Goal: Transaction & Acquisition: Purchase product/service

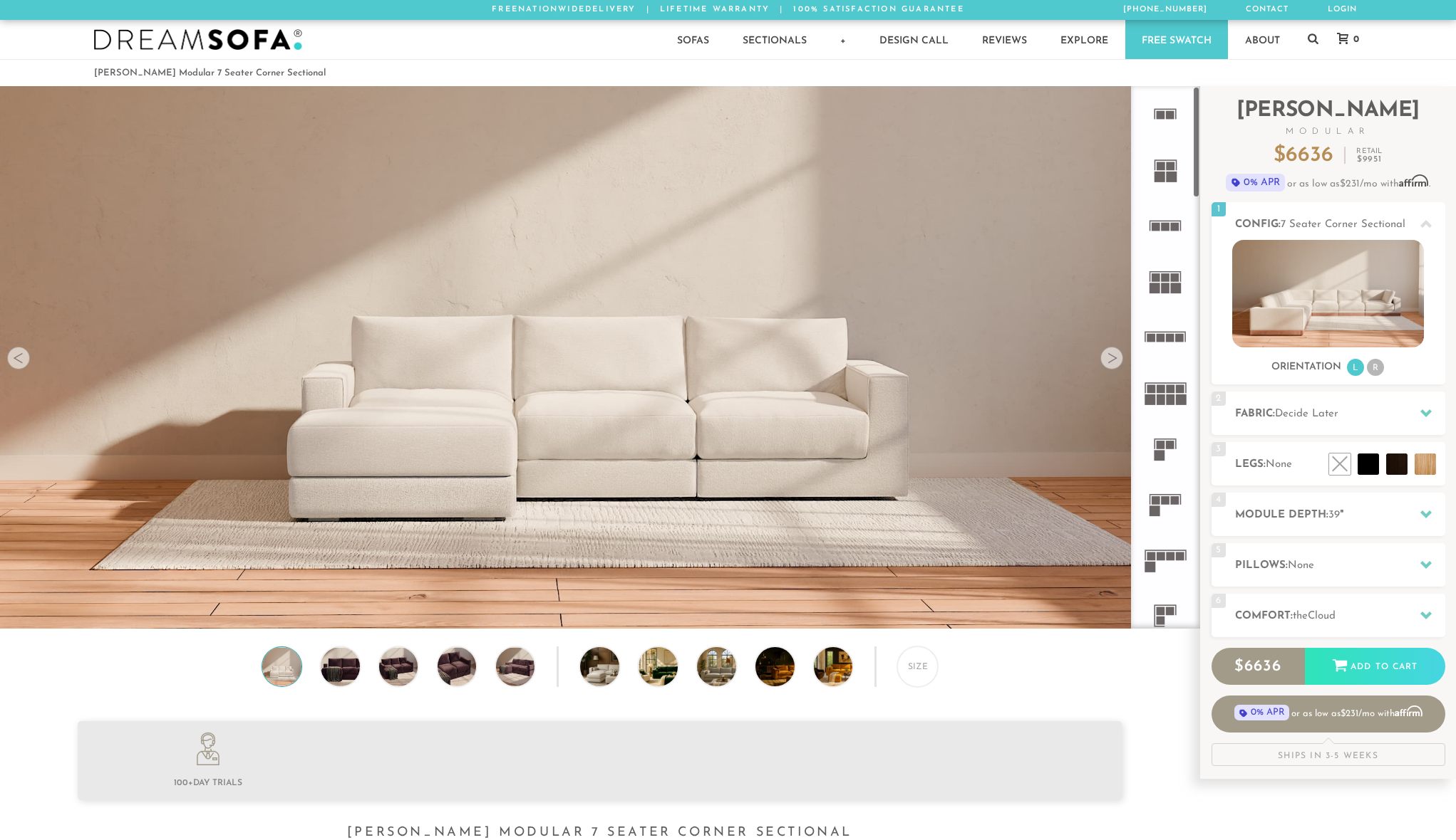
scroll to position [17000, 1445]
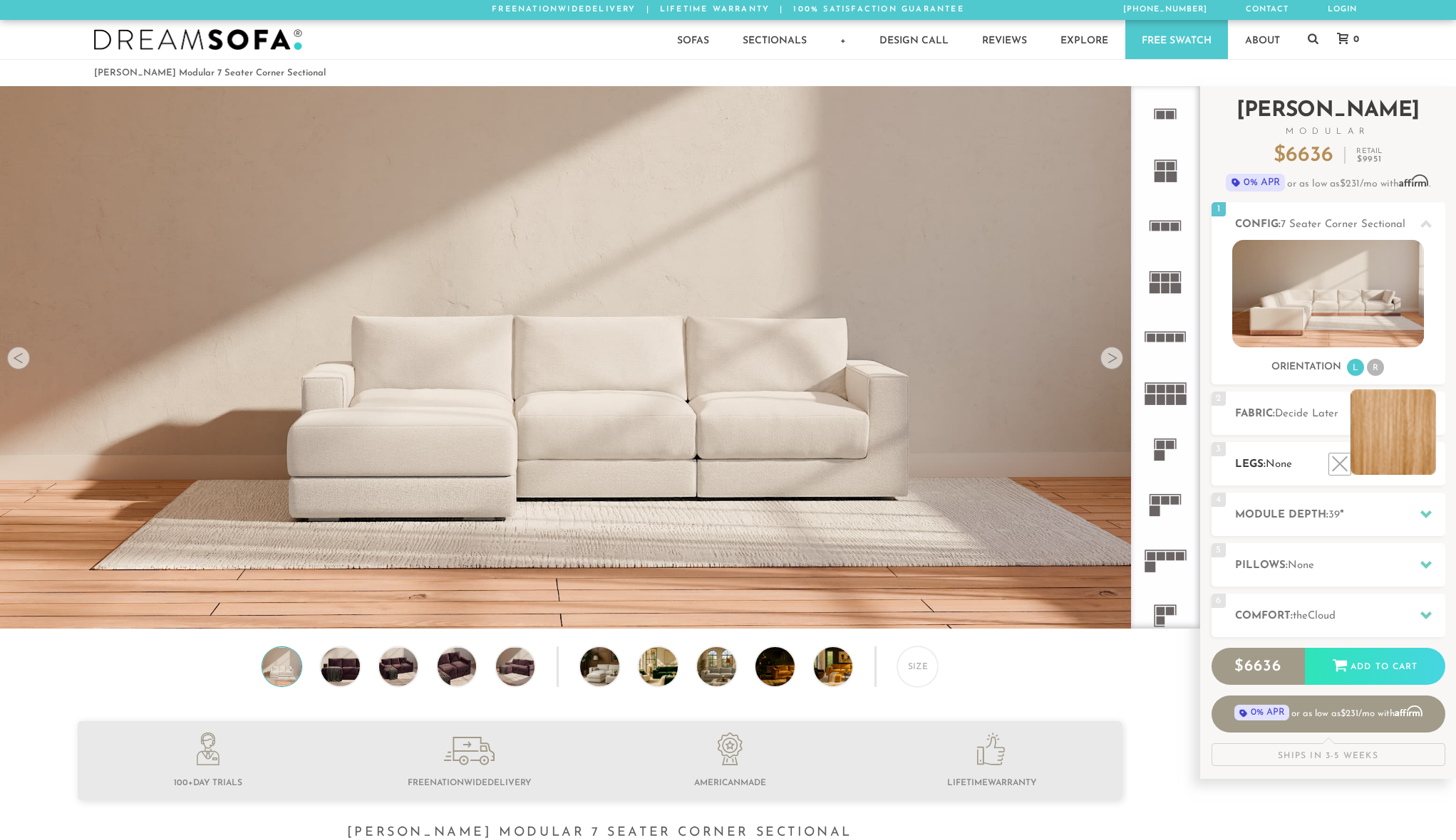
click at [1421, 469] on li at bounding box center [1393, 432] width 86 height 86
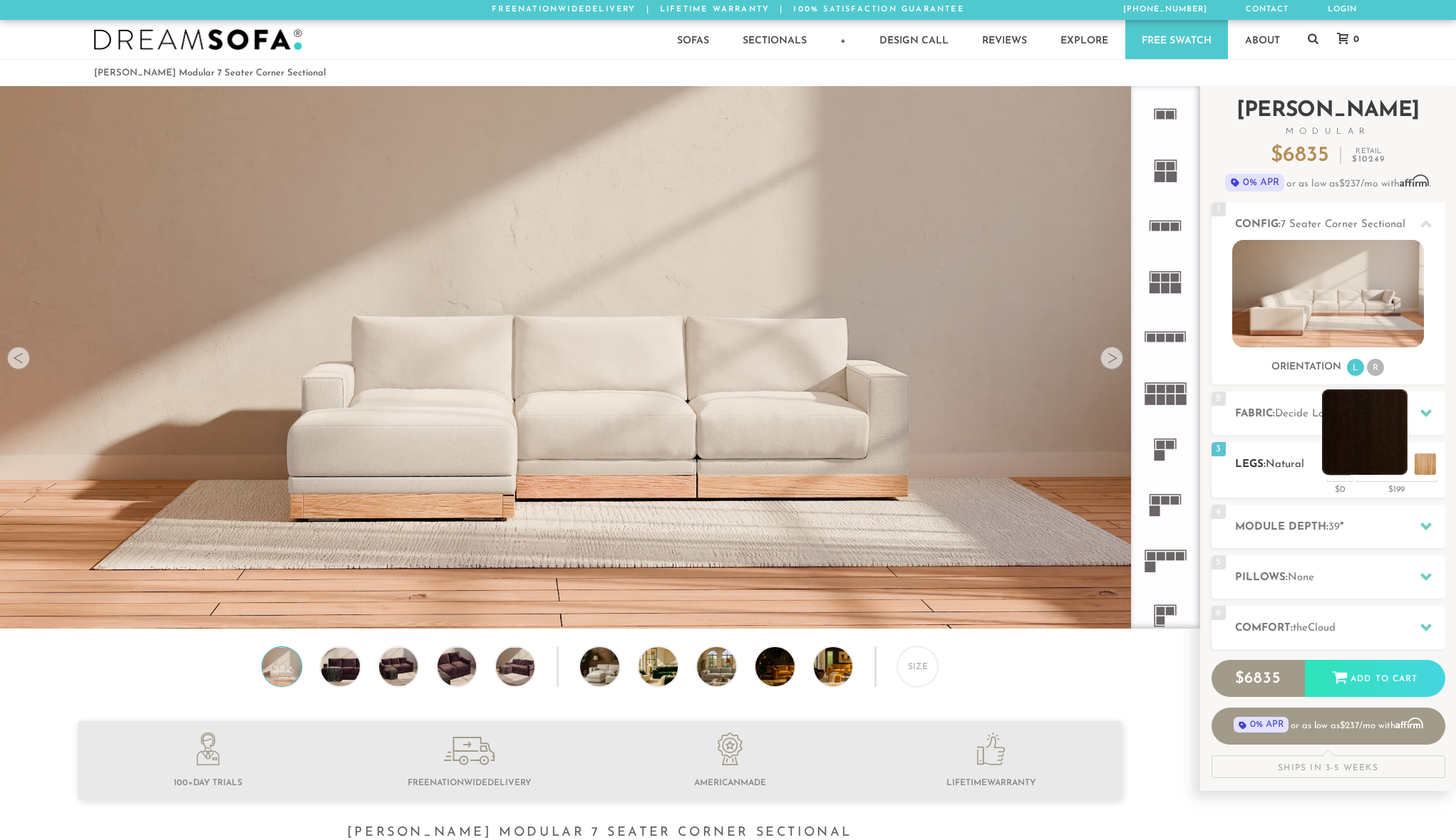
click at [1396, 463] on li at bounding box center [1365, 432] width 86 height 86
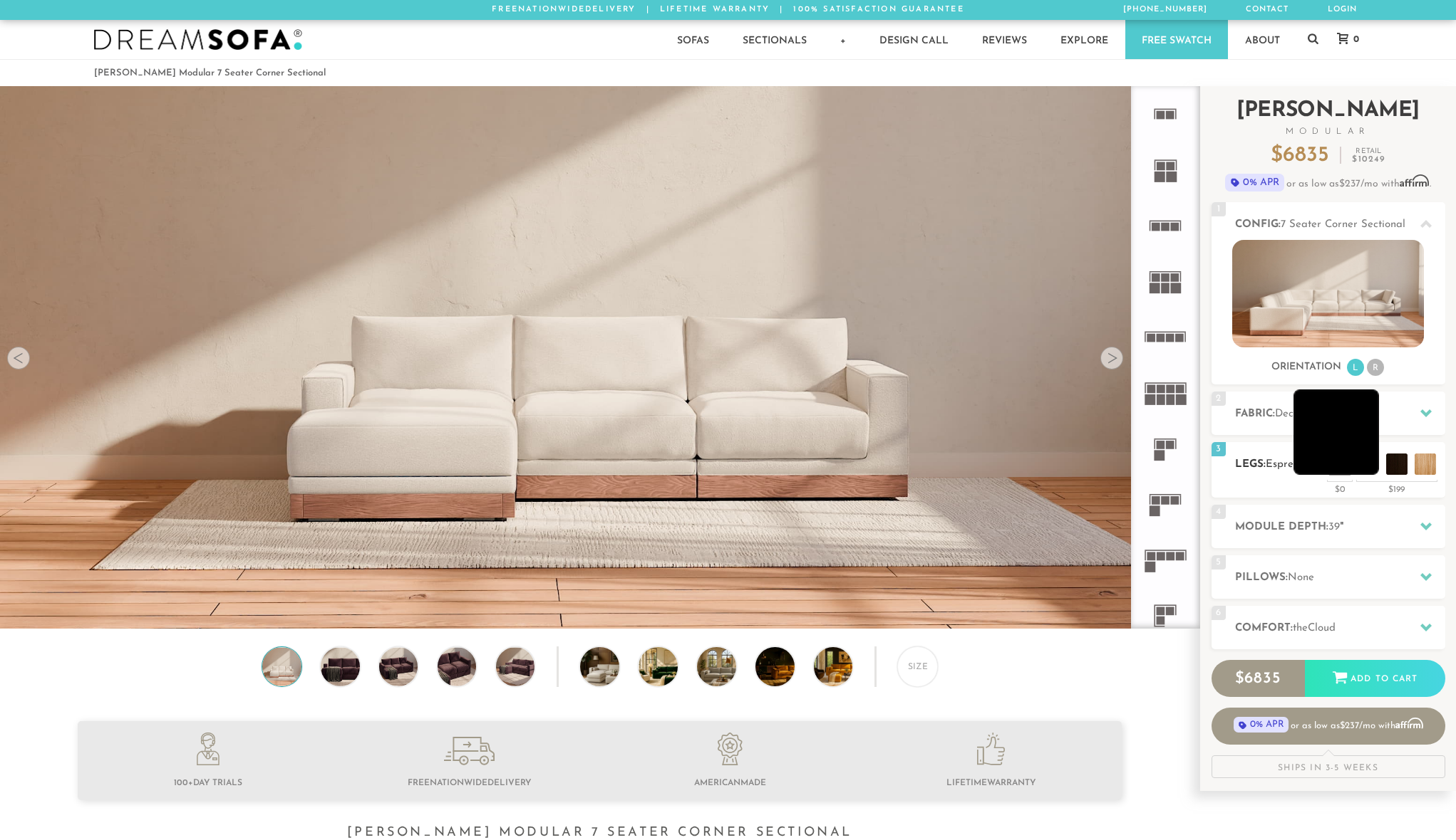
click at [1369, 468] on li at bounding box center [1337, 432] width 86 height 86
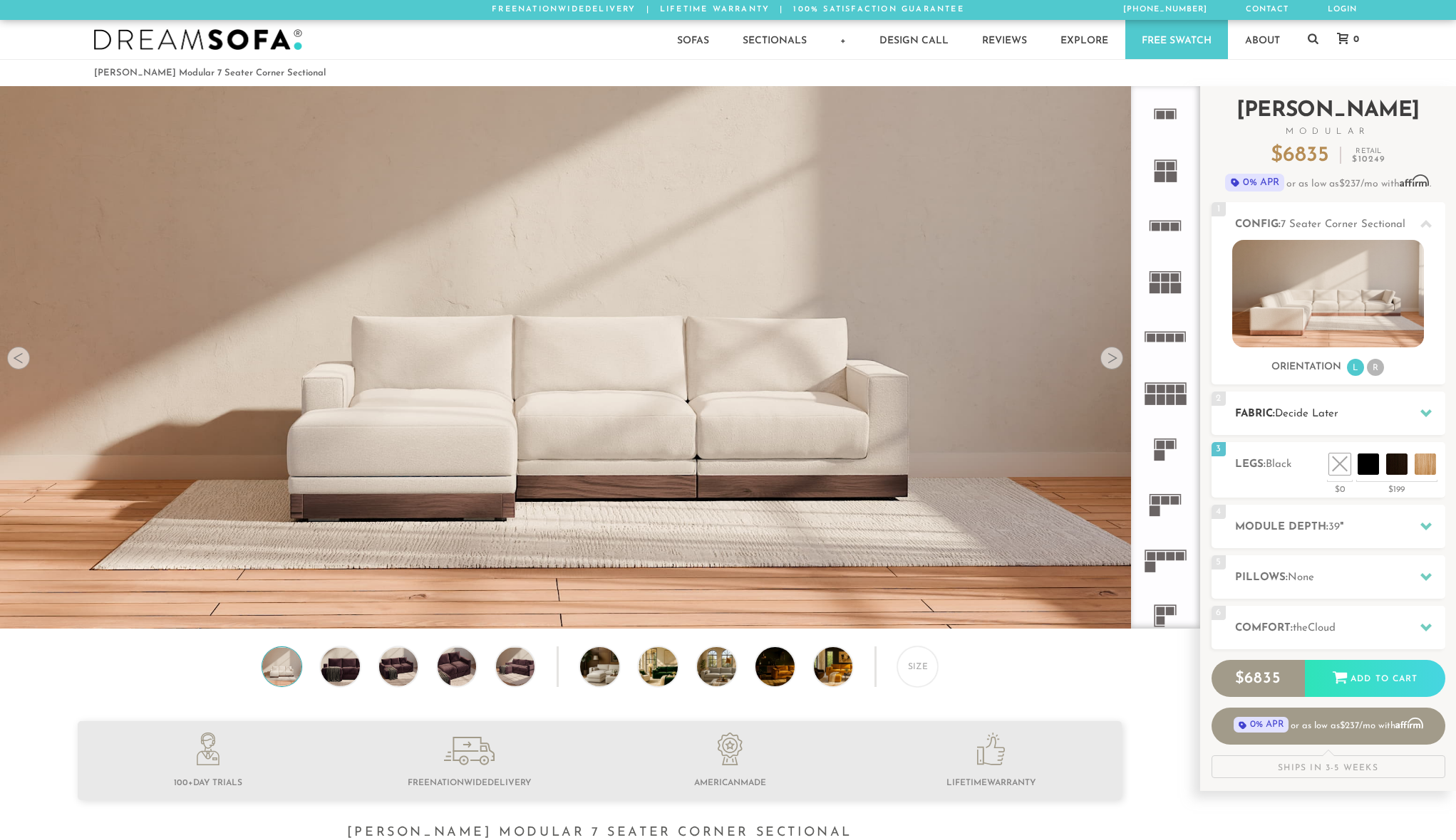
click at [1322, 418] on span "Decide Later" at bounding box center [1307, 414] width 64 height 10
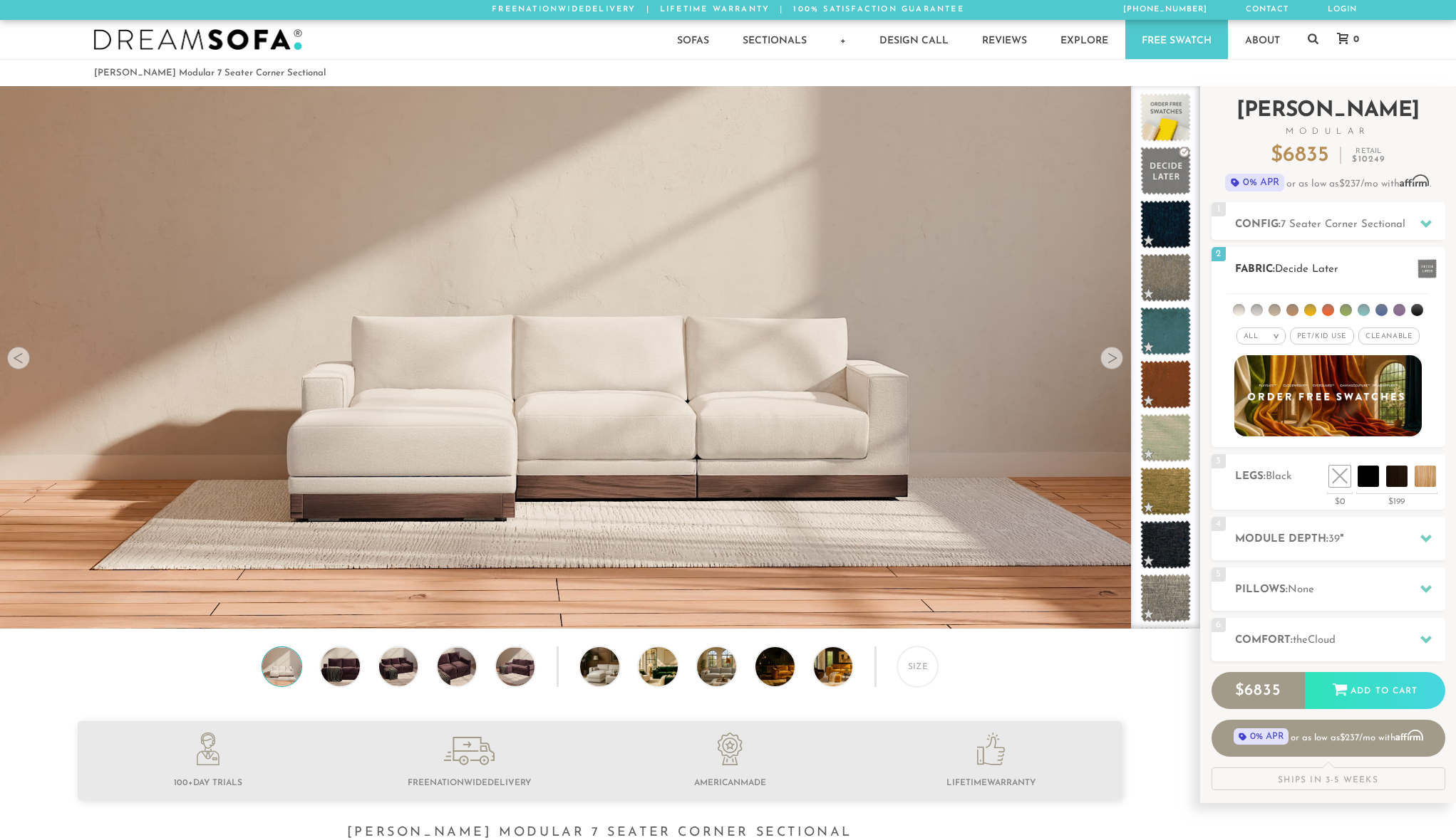
click at [1279, 338] on em ">" at bounding box center [1276, 336] width 10 height 7
click at [1257, 311] on li at bounding box center [1257, 310] width 12 height 12
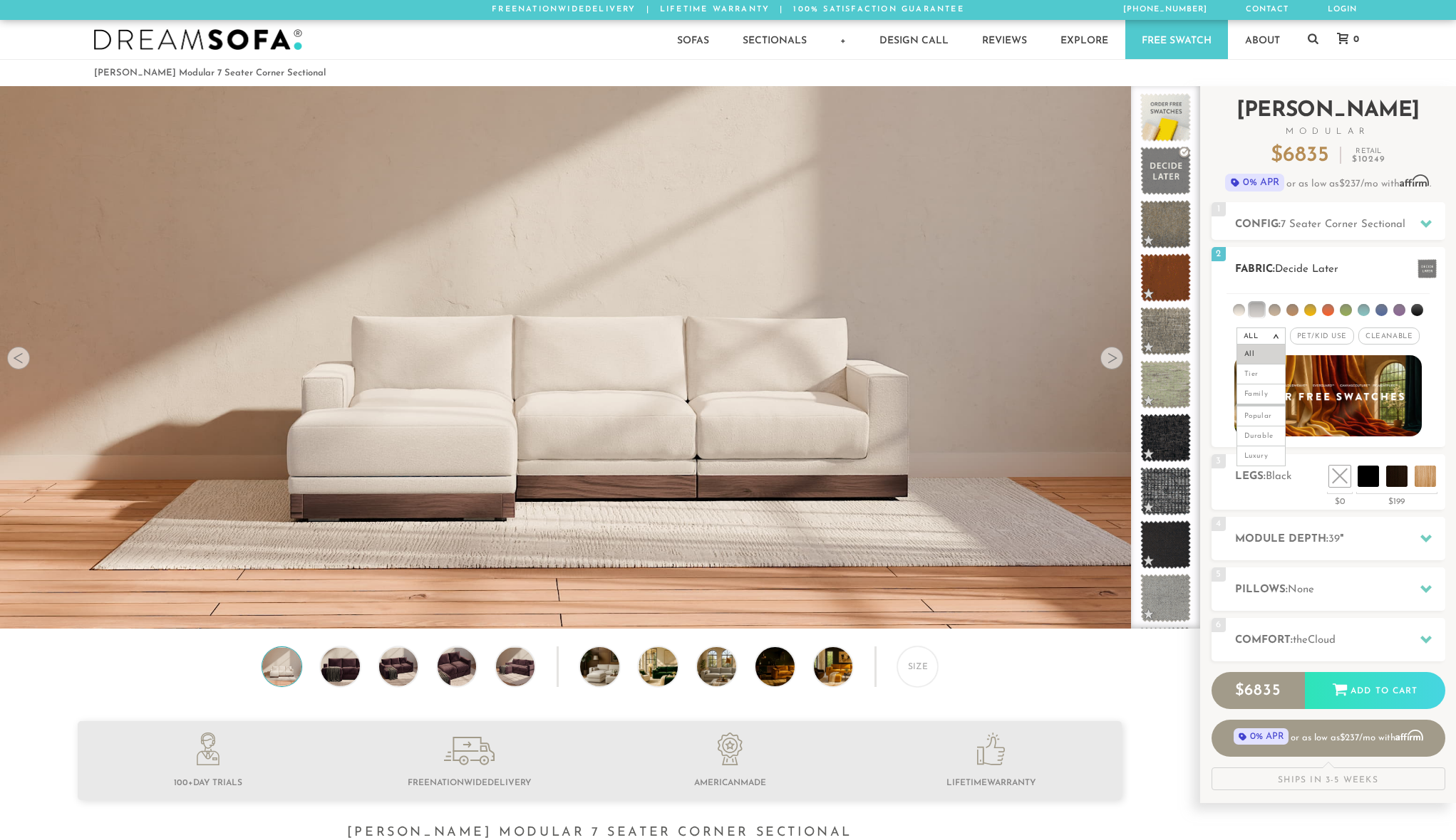
click at [1369, 319] on ul at bounding box center [1328, 307] width 203 height 27
click at [1272, 323] on div "All > All Tier Family Popular Luxury" at bounding box center [1328, 319] width 234 height 57
click at [1311, 267] on span "Decide Later" at bounding box center [1307, 269] width 64 height 10
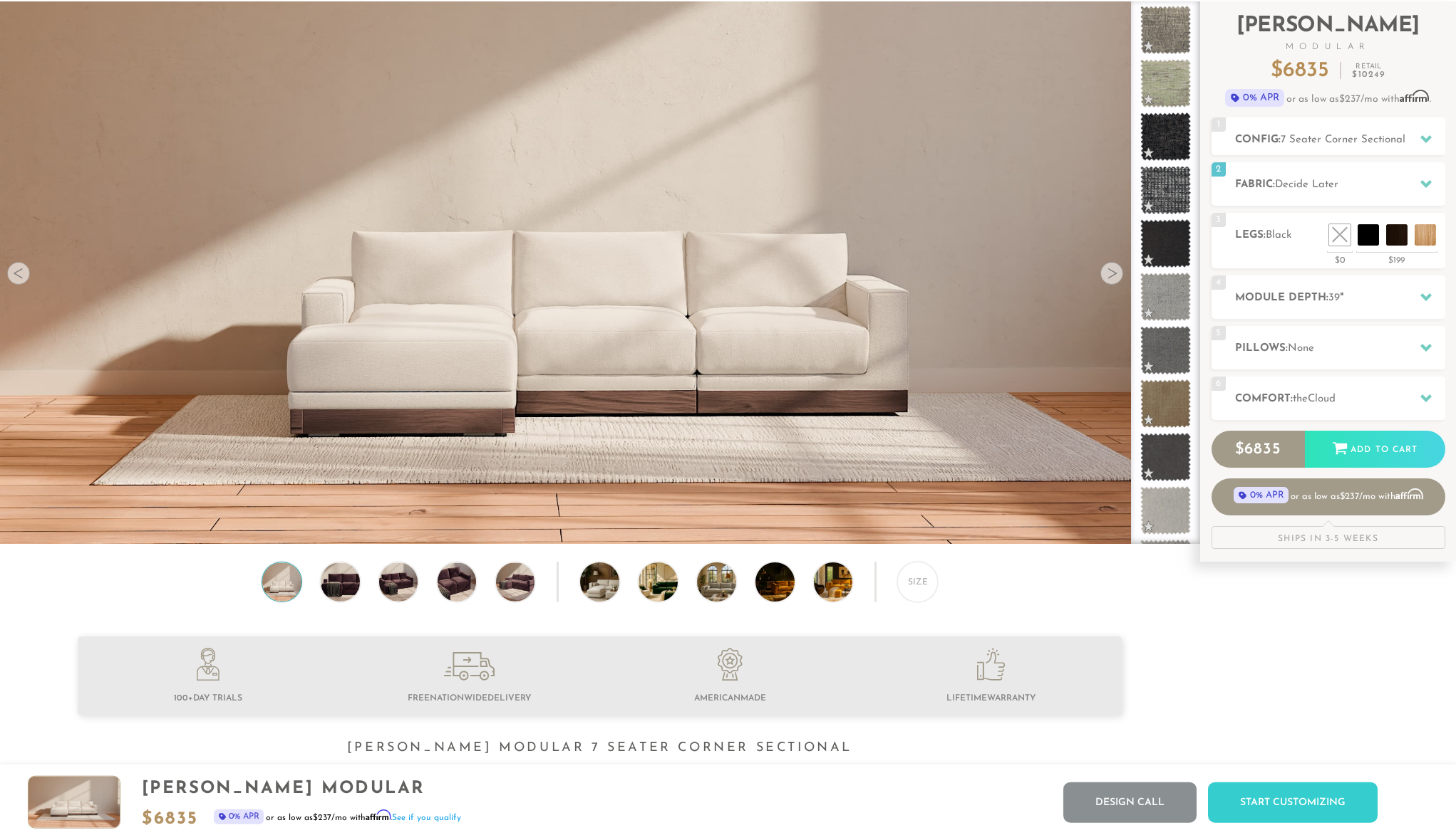
scroll to position [0, 0]
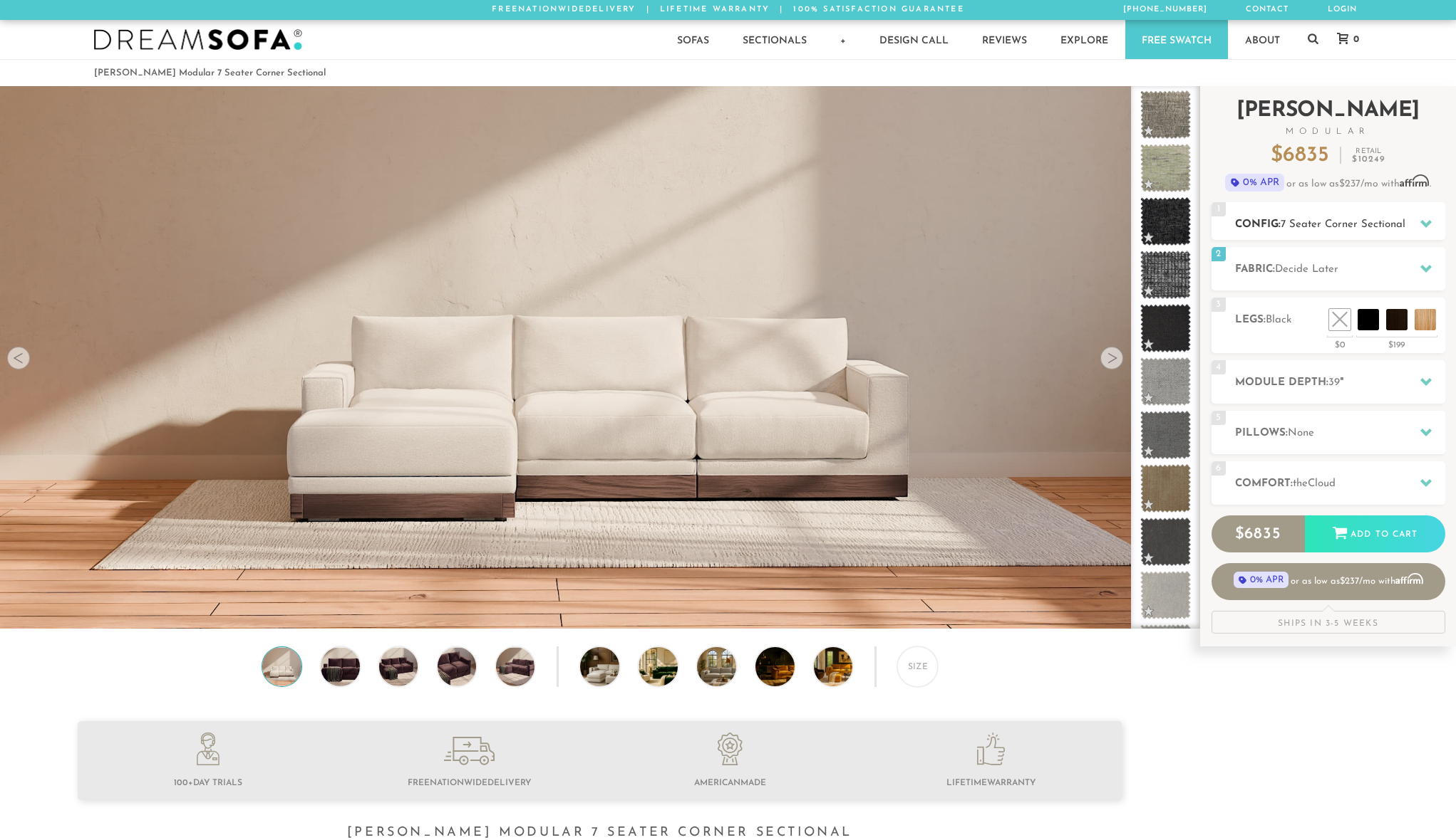
click at [1308, 225] on span "7 Seater Corner Sectional" at bounding box center [1343, 225] width 124 height 10
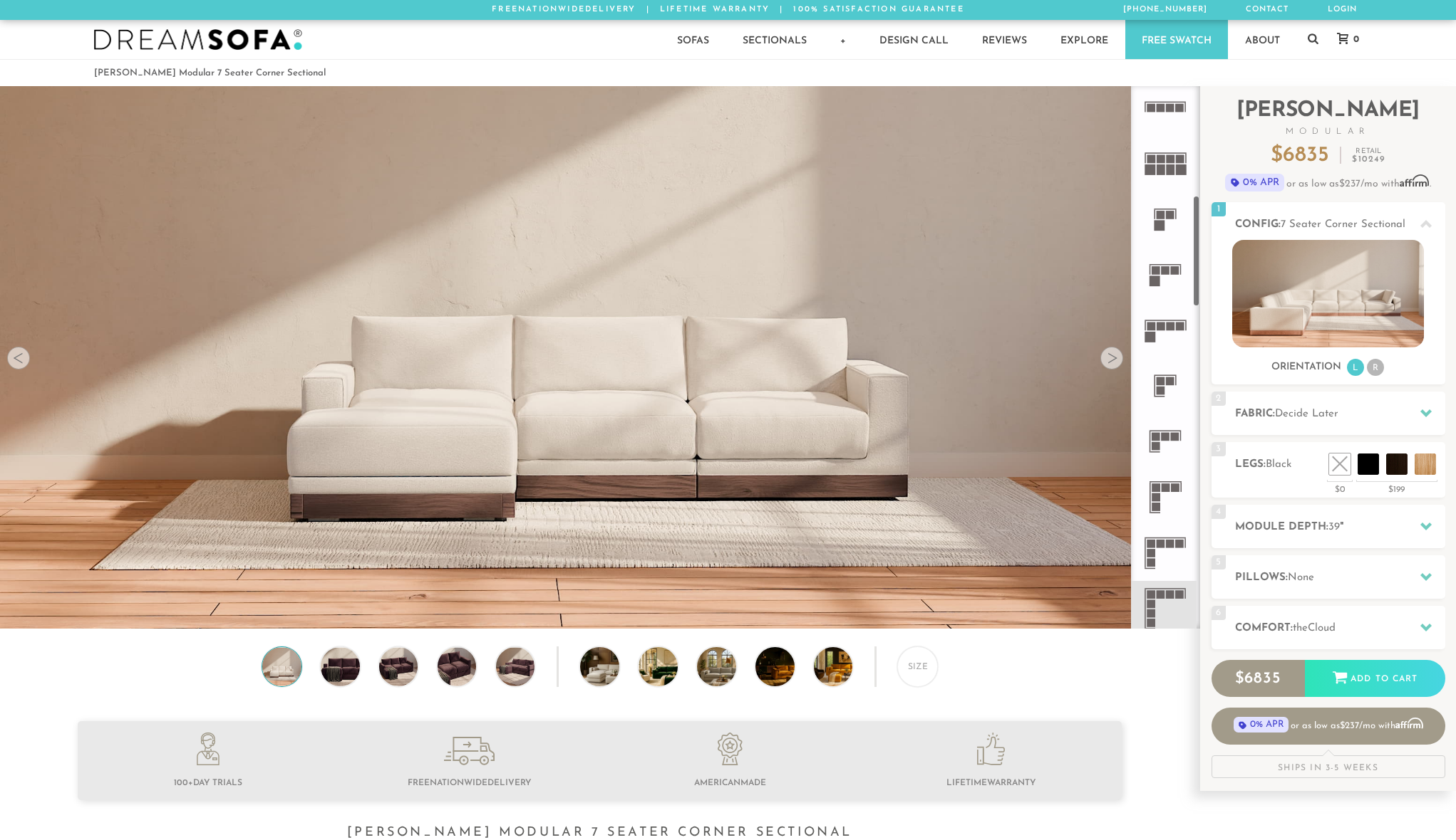
scroll to position [582, 0]
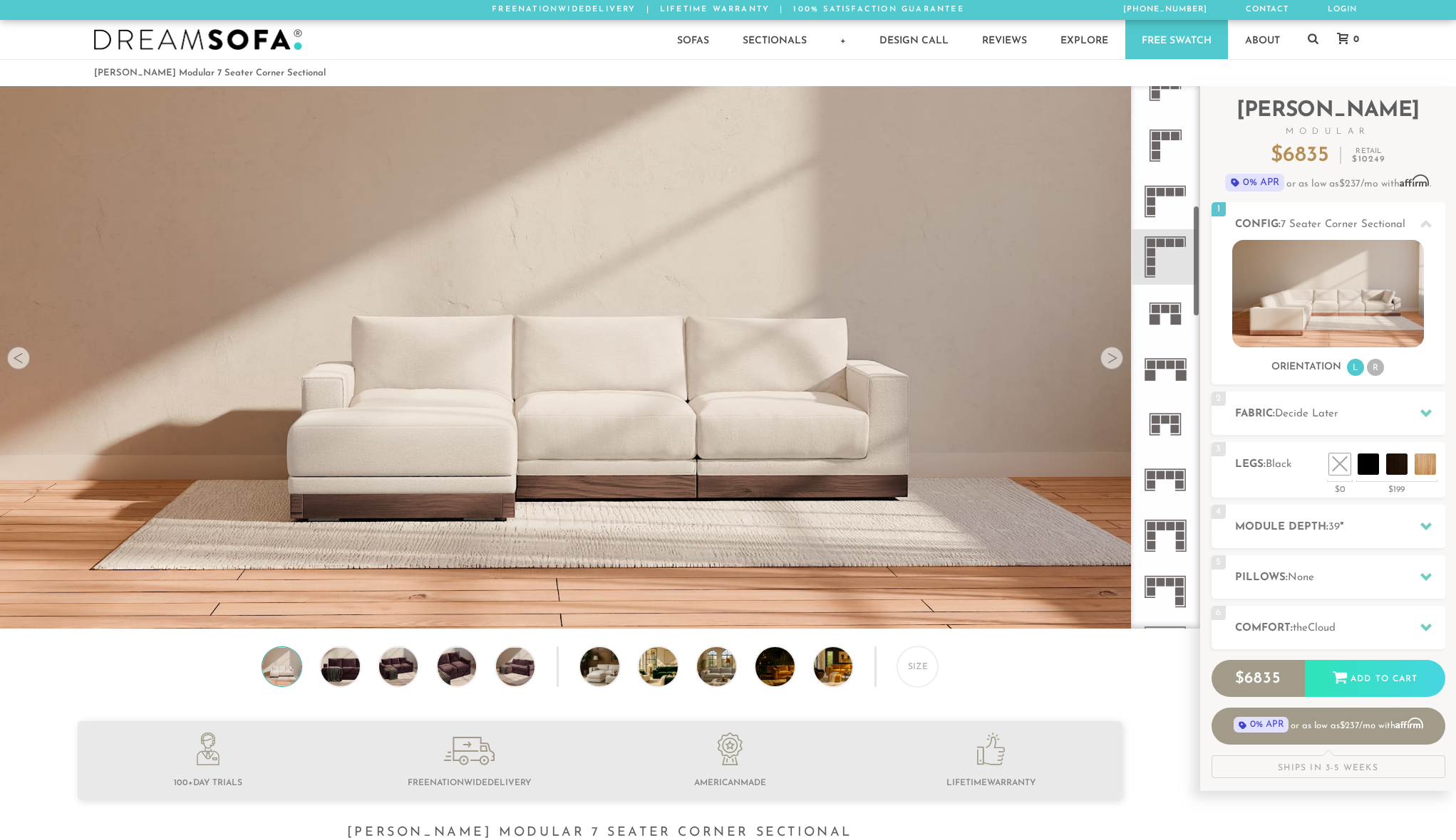
click at [1171, 250] on icon at bounding box center [1165, 257] width 56 height 56
click at [901, 677] on div "Size" at bounding box center [917, 667] width 40 height 40
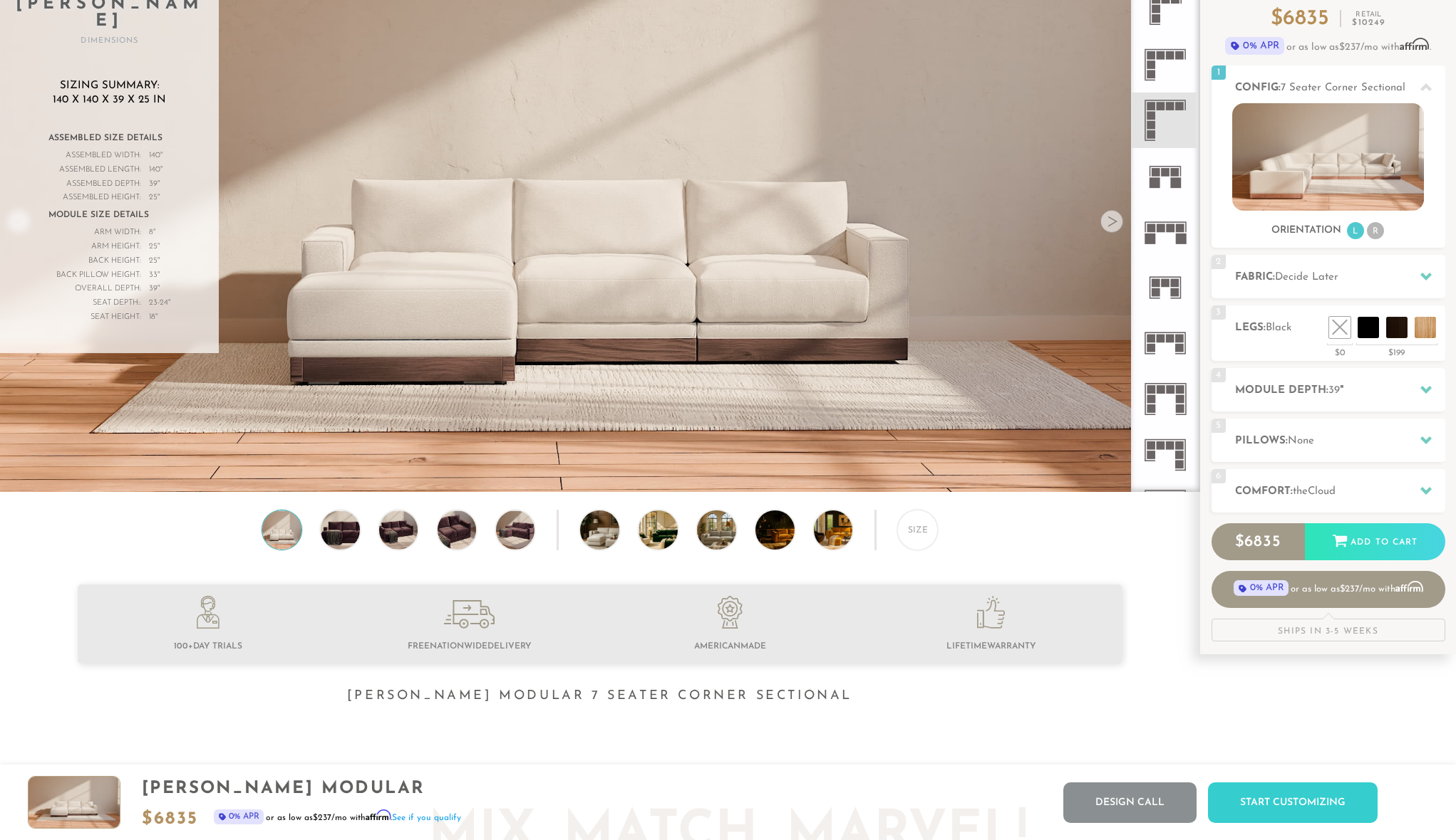
scroll to position [0, 0]
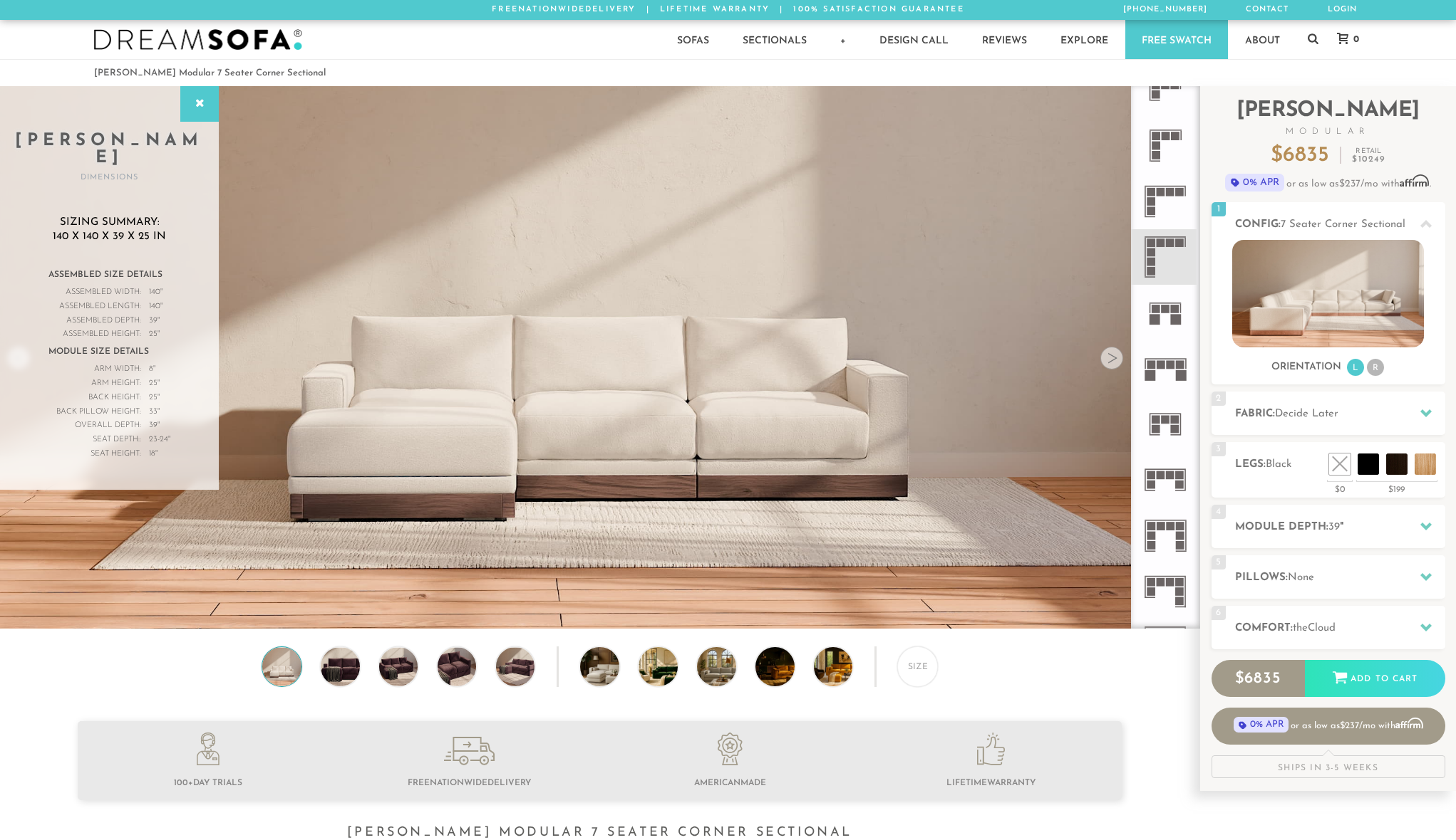
click at [1118, 366] on div at bounding box center [1112, 358] width 23 height 23
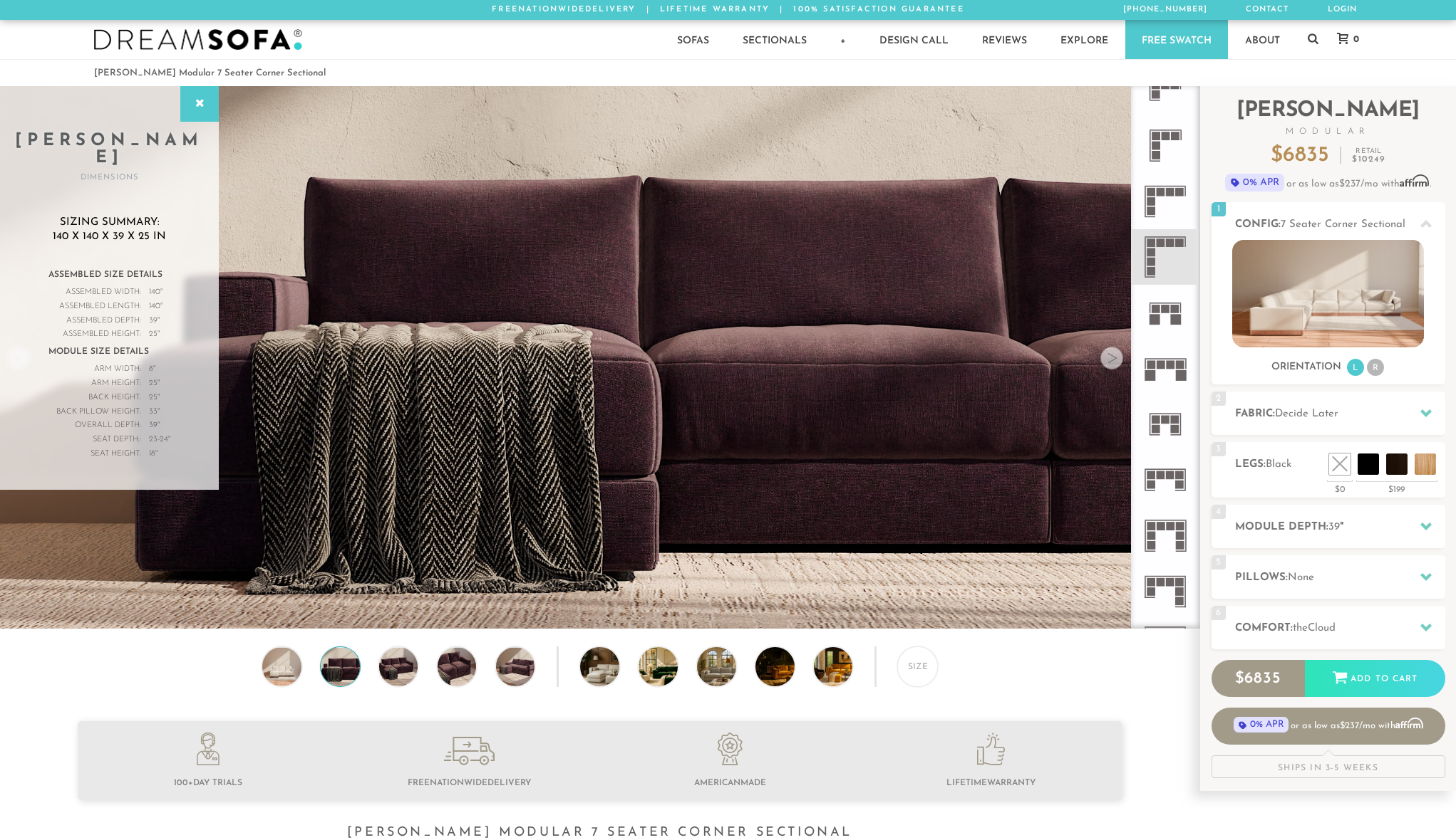
click at [1113, 365] on div at bounding box center [1112, 358] width 23 height 23
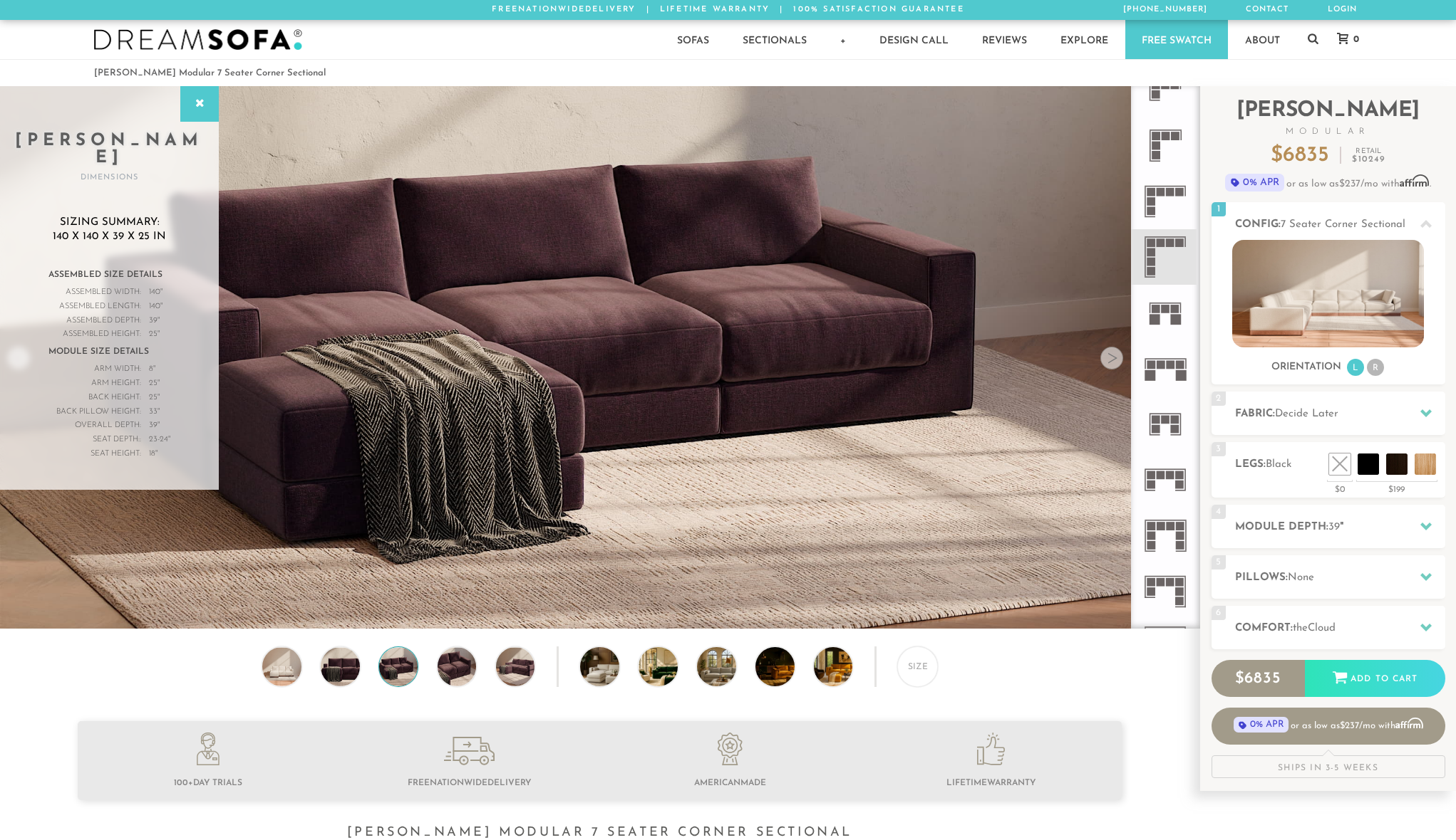
click at [1113, 365] on div at bounding box center [1112, 358] width 23 height 23
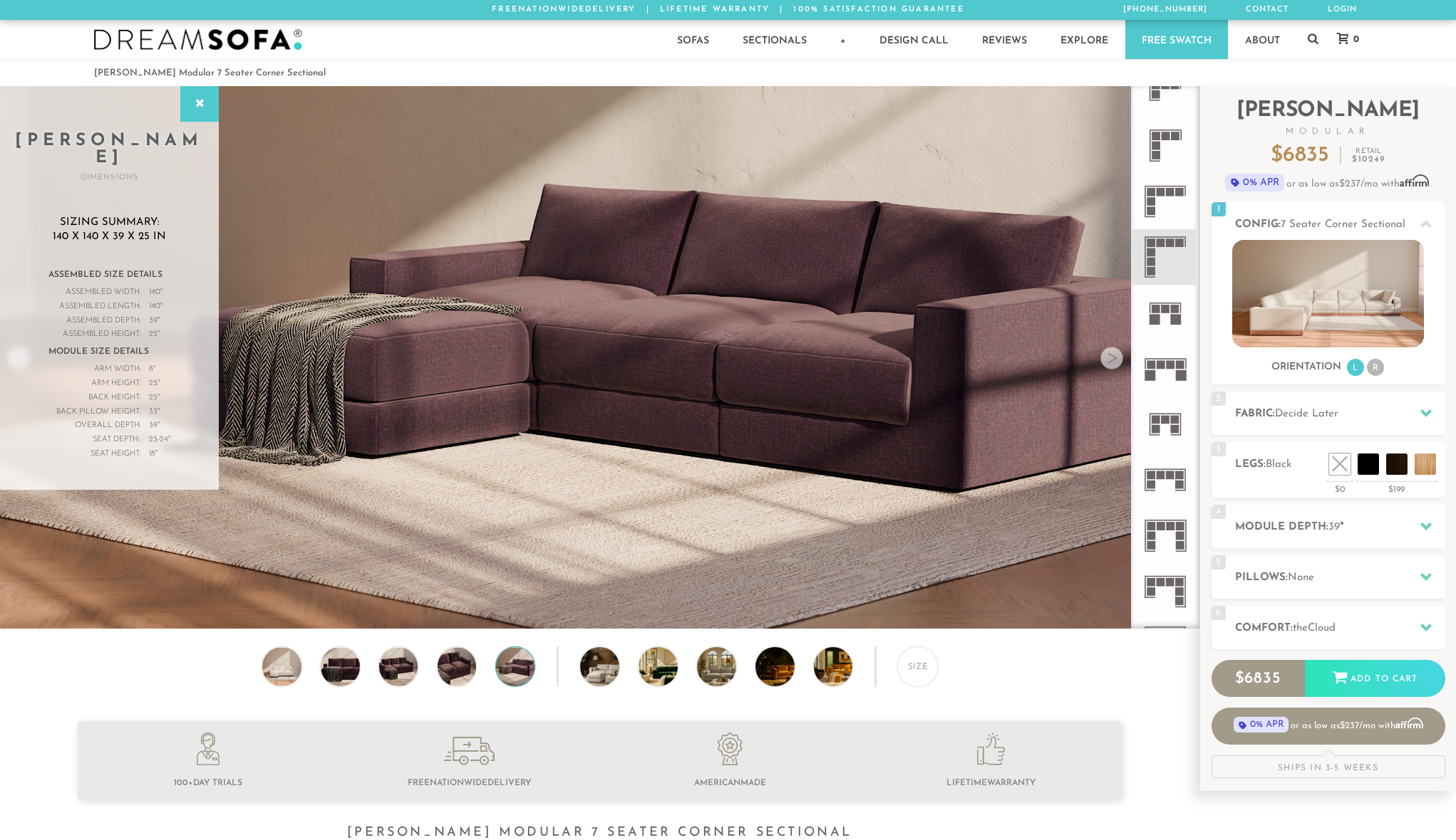
click at [1113, 365] on div at bounding box center [1112, 358] width 23 height 23
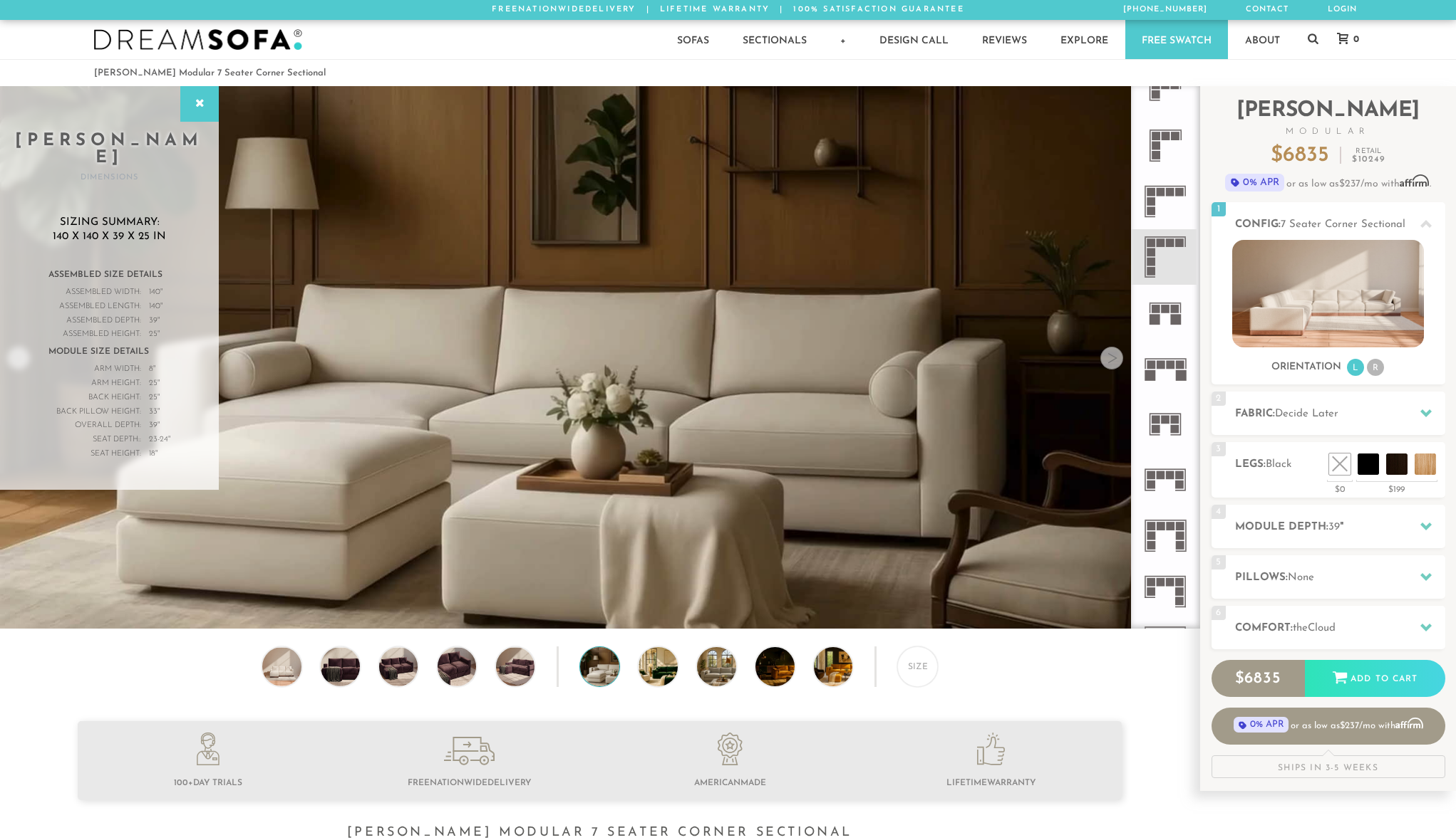
click at [1113, 365] on div at bounding box center [1112, 358] width 23 height 23
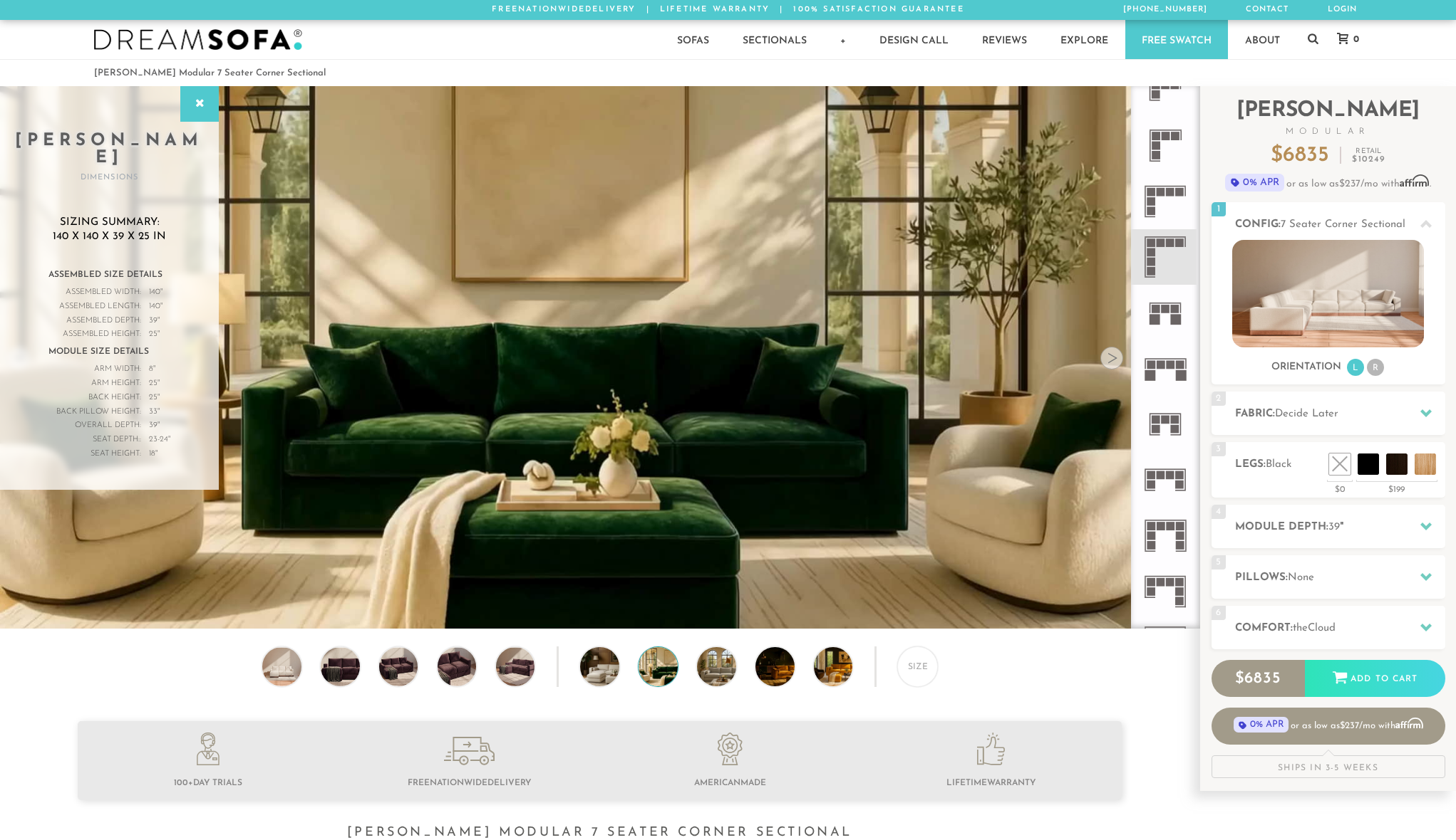
click at [1113, 365] on div at bounding box center [1112, 358] width 23 height 23
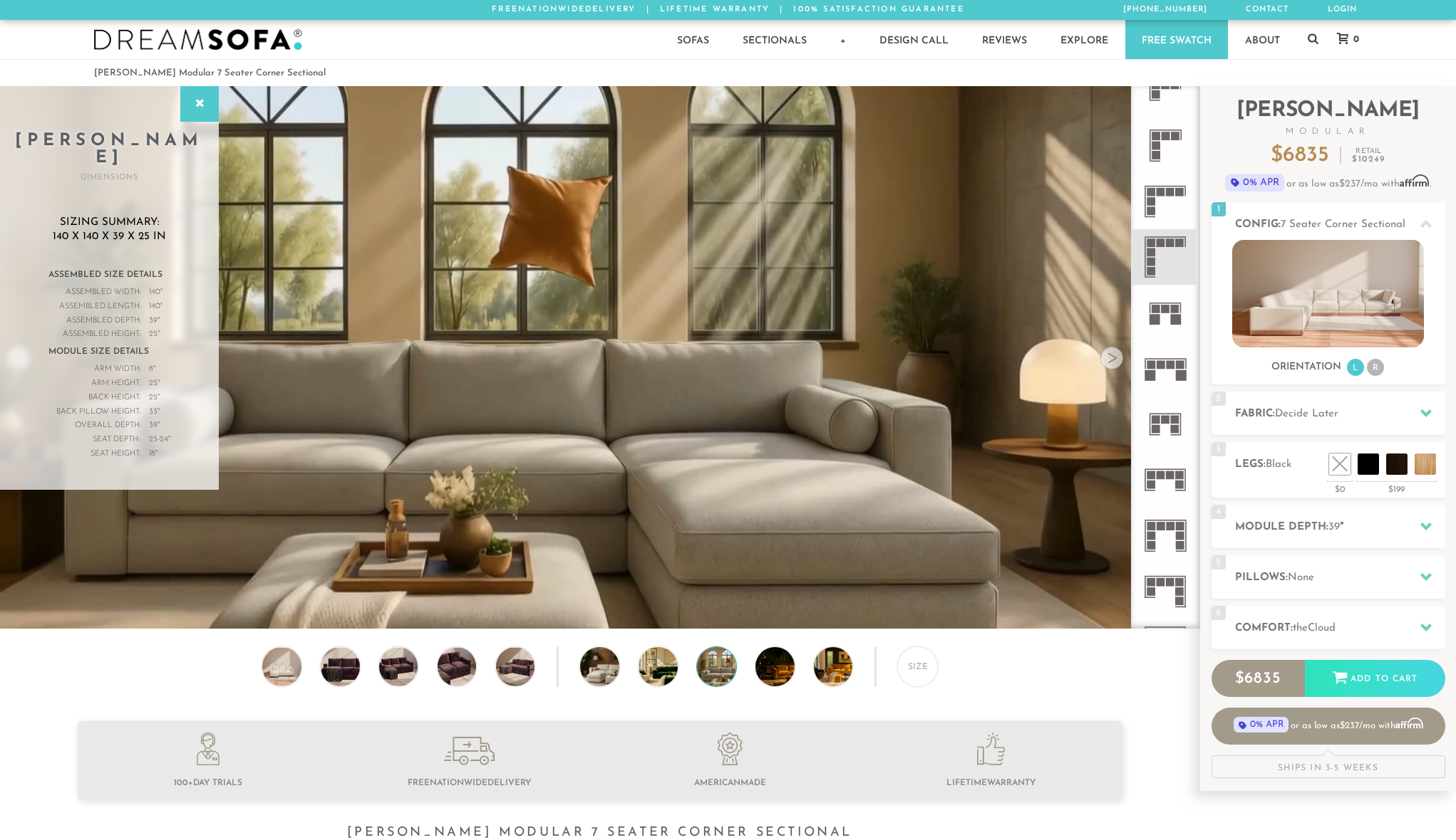
click at [1113, 365] on div at bounding box center [1112, 358] width 23 height 23
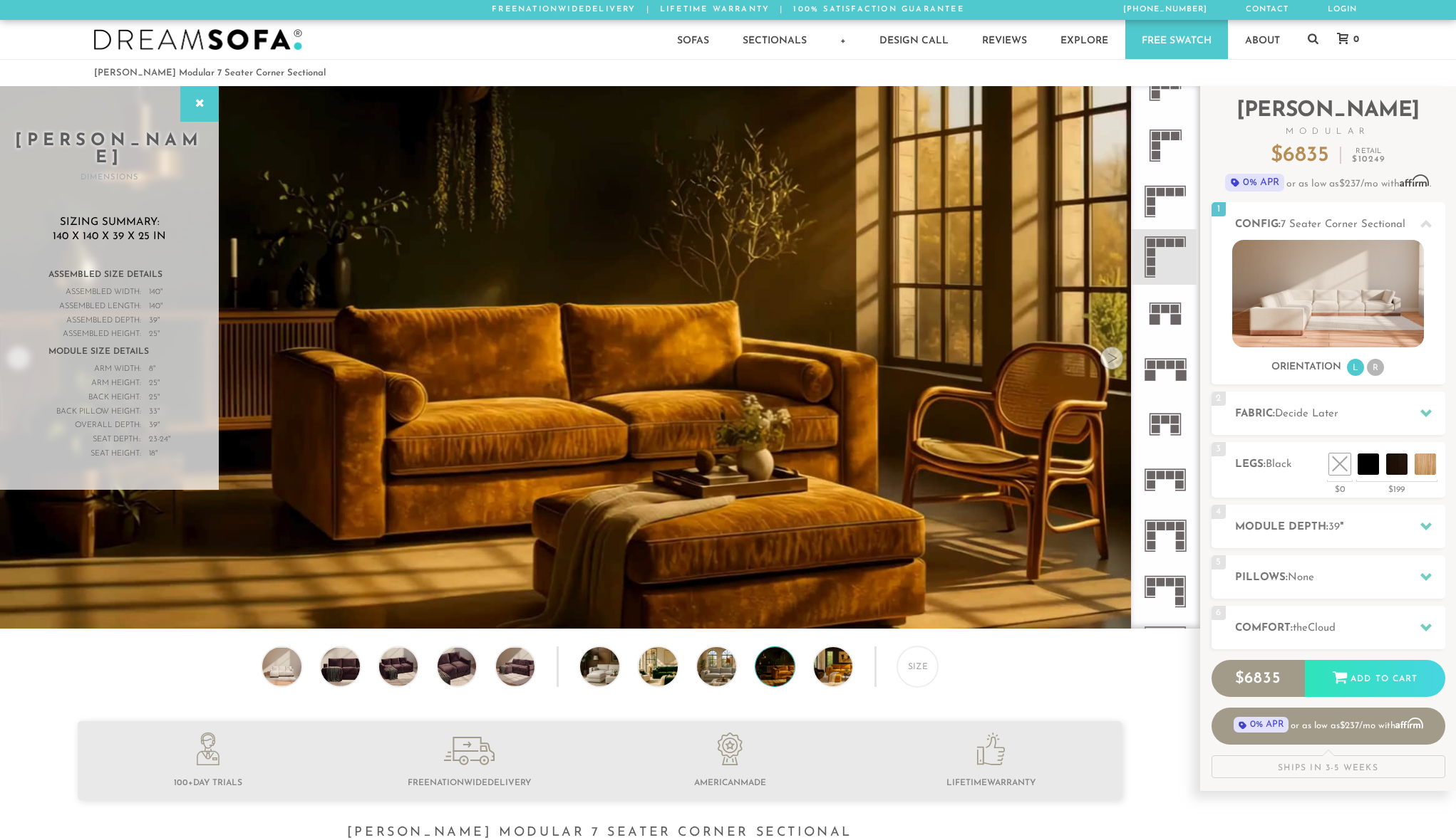
click at [1113, 365] on div at bounding box center [1112, 358] width 23 height 23
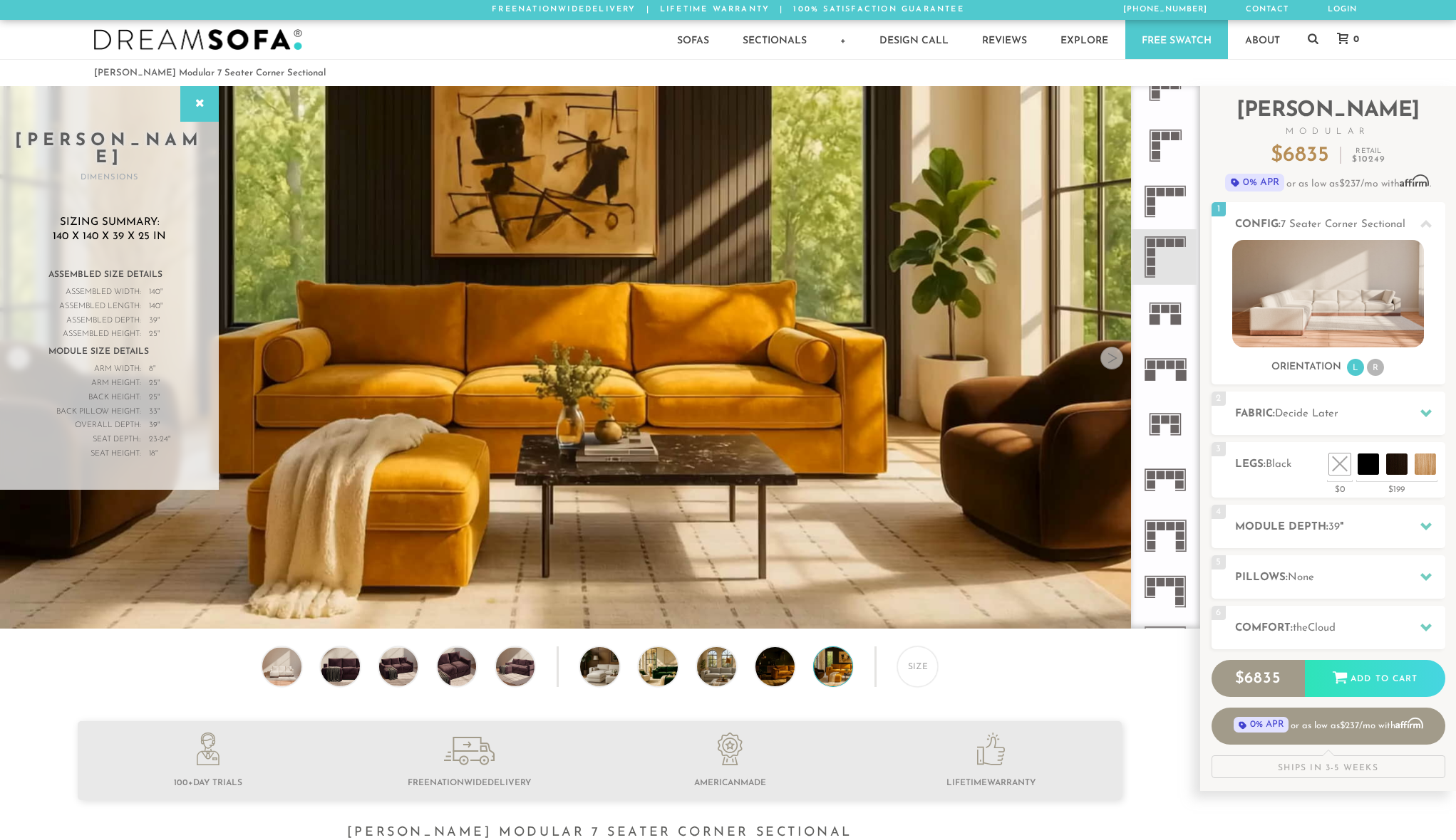
click at [1113, 365] on div at bounding box center [1112, 358] width 23 height 23
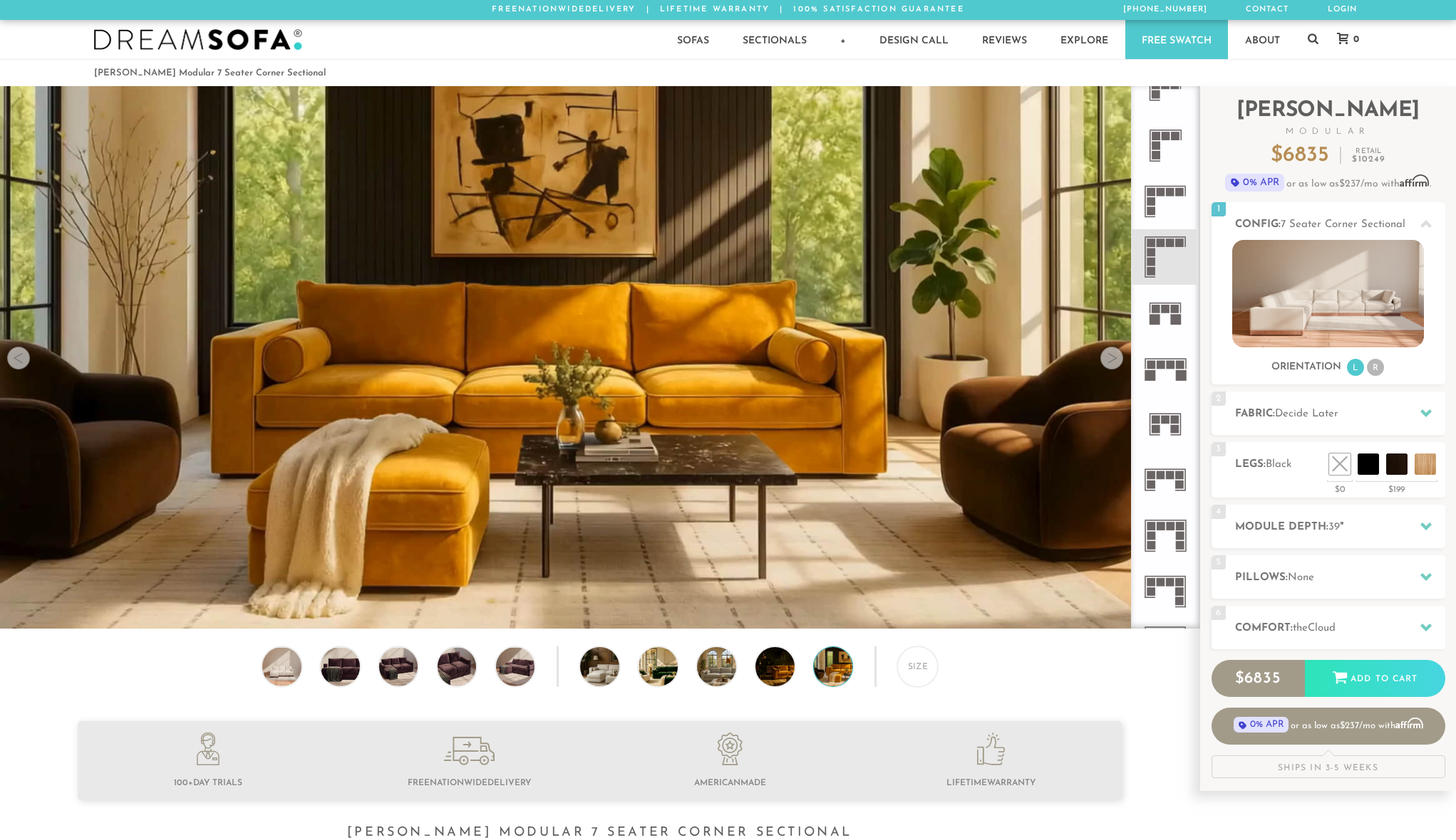
click at [1113, 365] on div at bounding box center [1112, 358] width 23 height 23
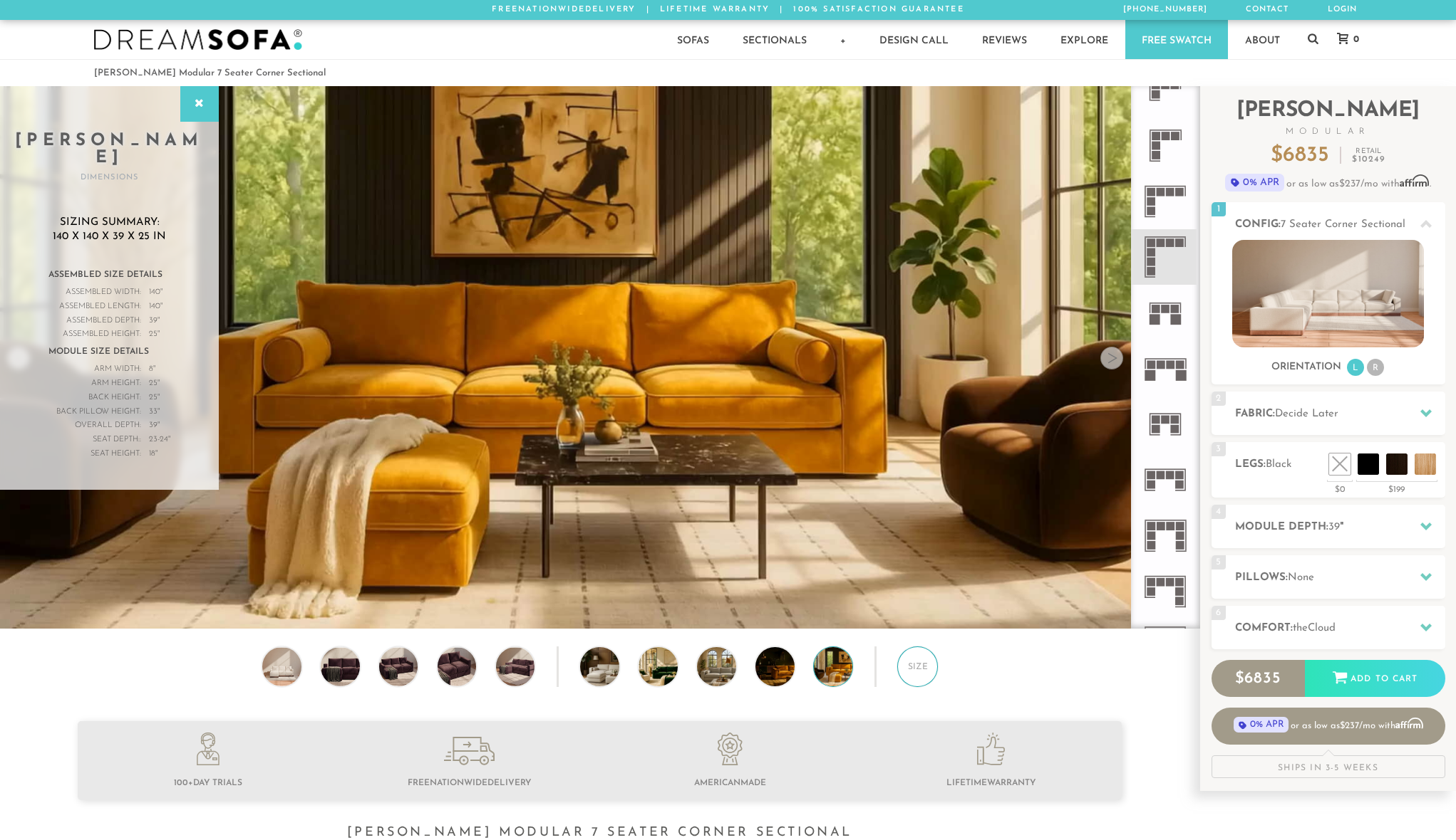
click at [915, 668] on div "Size" at bounding box center [917, 667] width 40 height 40
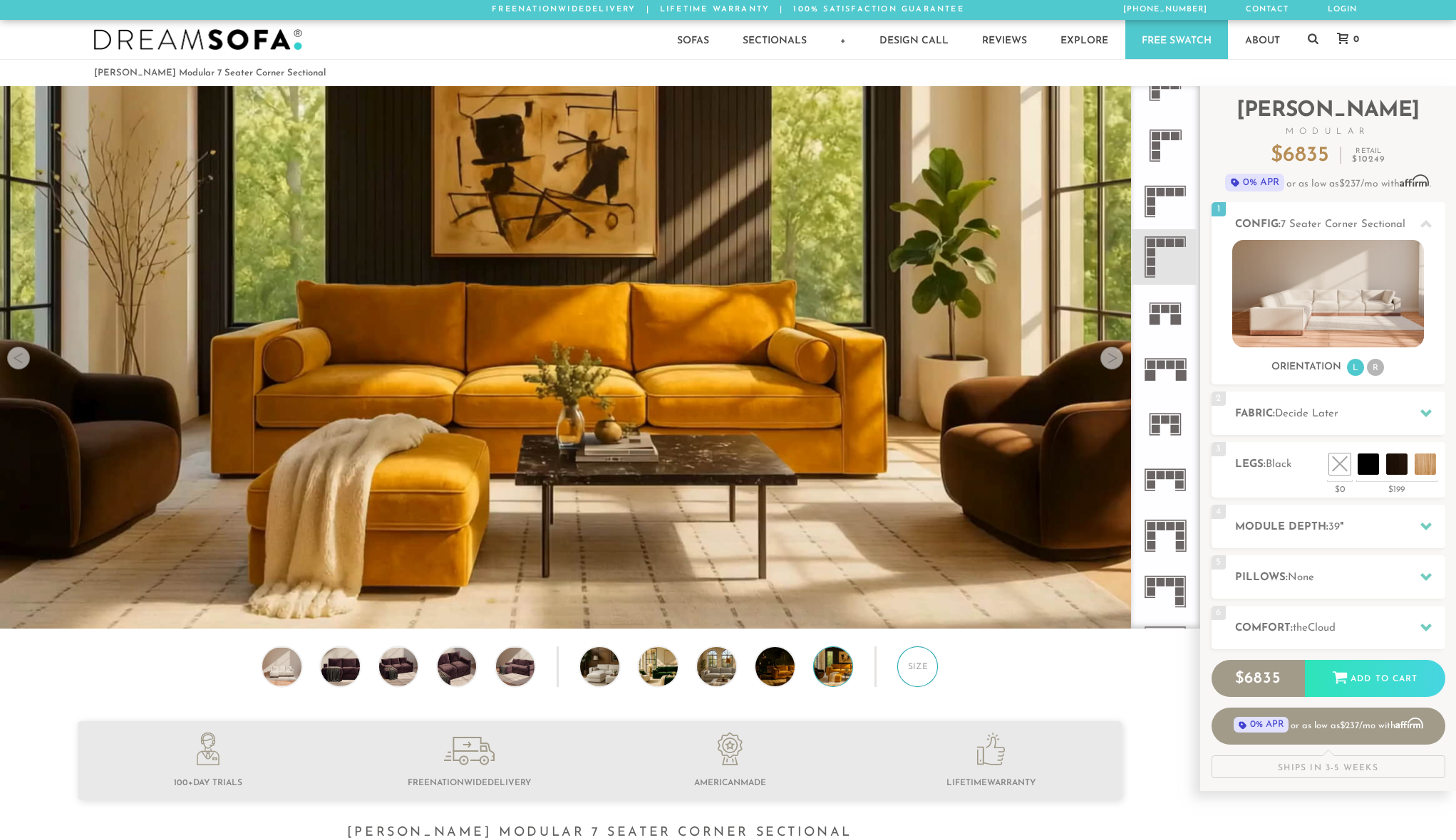
click at [915, 668] on div "Size" at bounding box center [917, 667] width 40 height 40
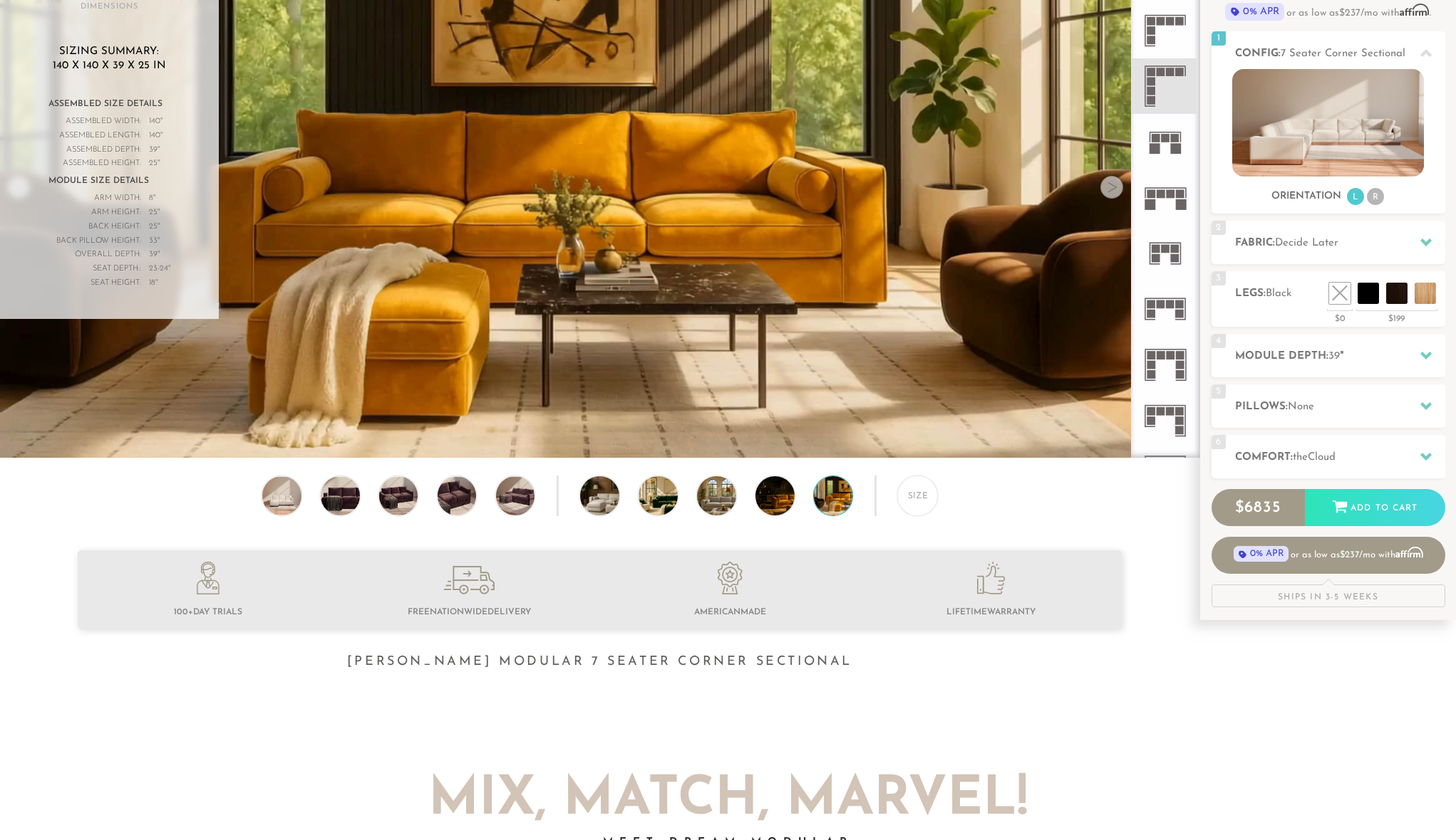
scroll to position [80, 0]
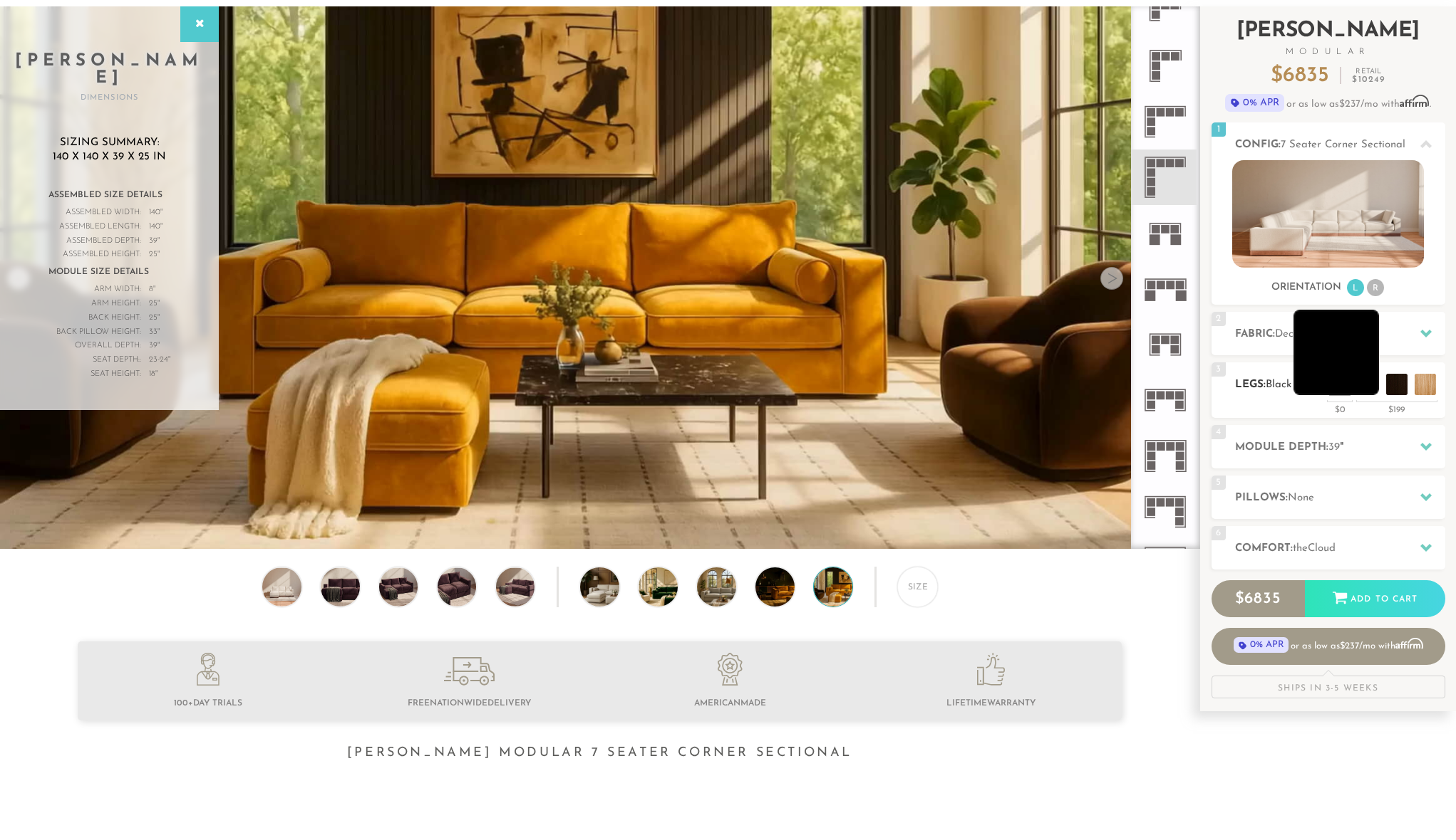
click at [1368, 380] on li at bounding box center [1337, 353] width 86 height 86
click at [1279, 327] on h2 "Fabric: Decide Later" at bounding box center [1339, 334] width 210 height 16
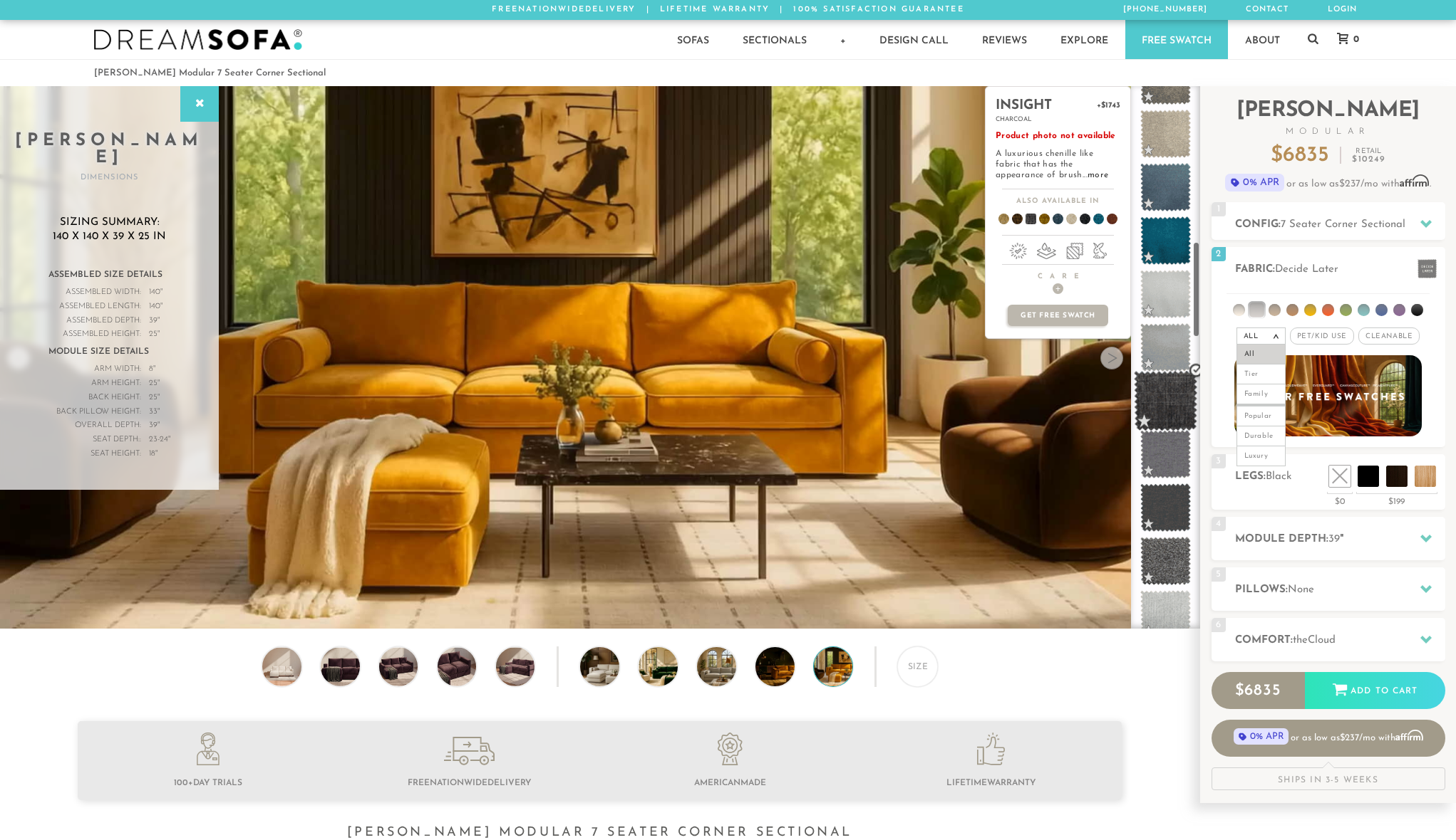
scroll to position [1231, 0]
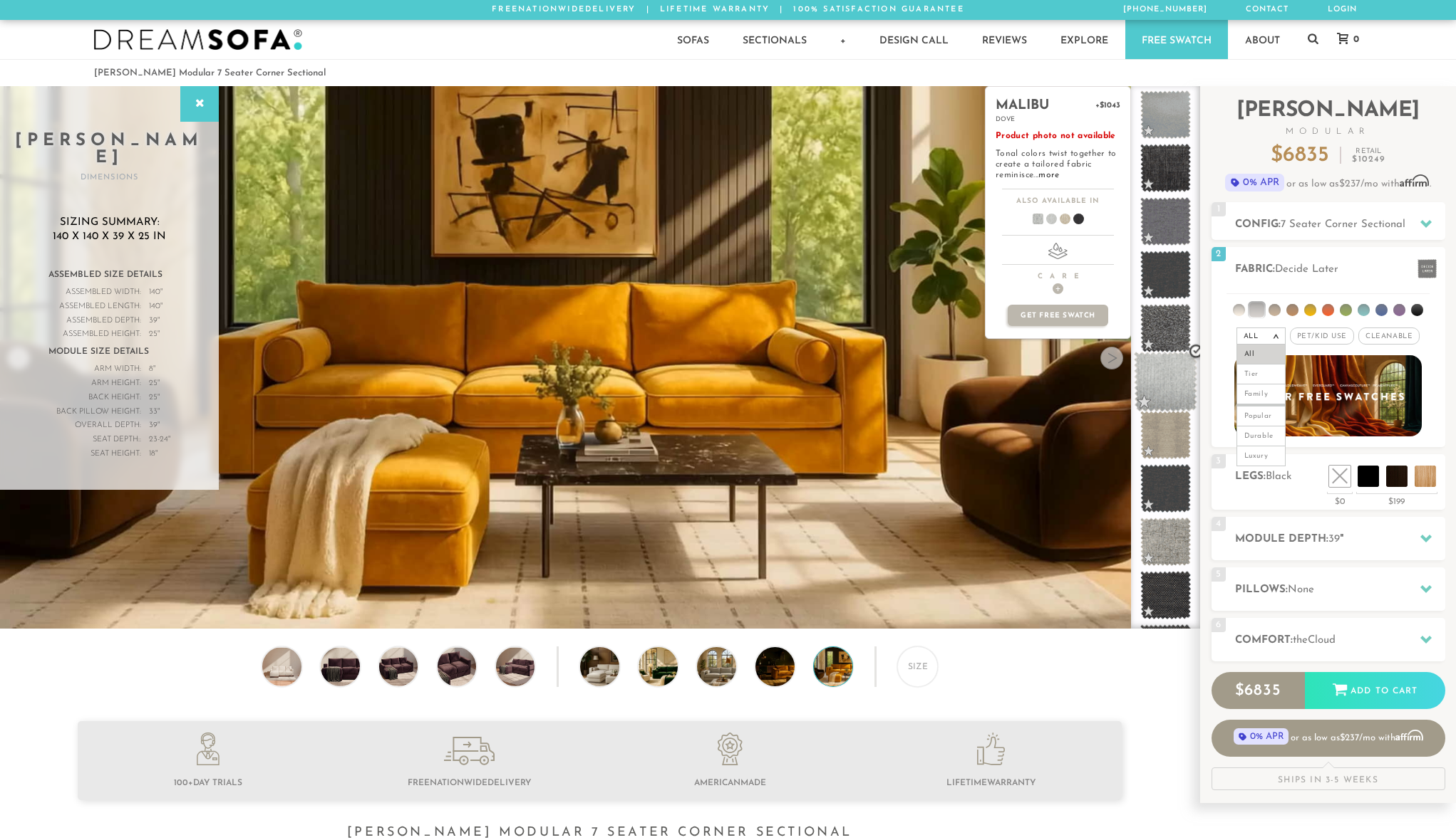
click at [1159, 386] on span at bounding box center [1166, 382] width 64 height 61
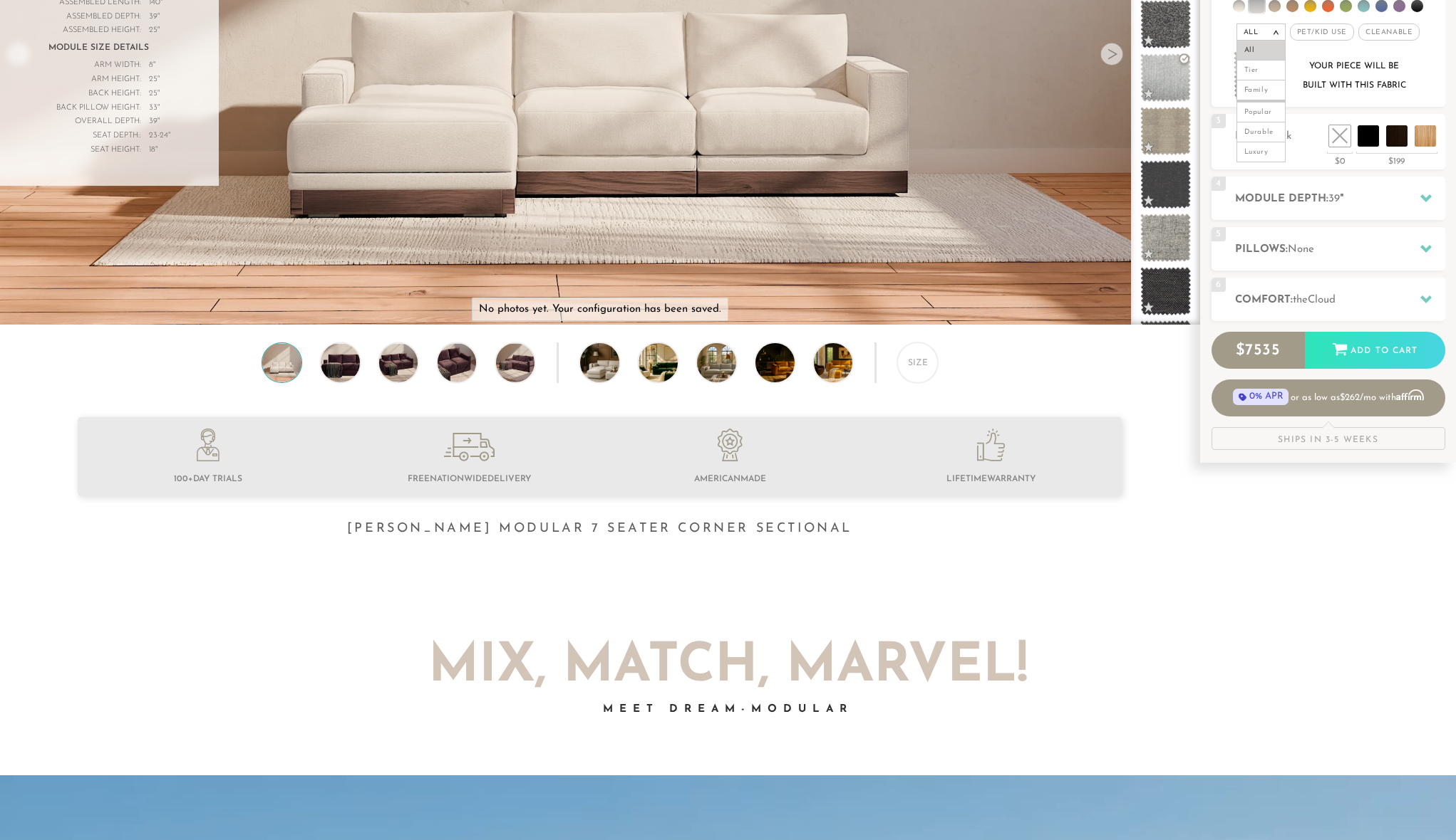
scroll to position [308, 0]
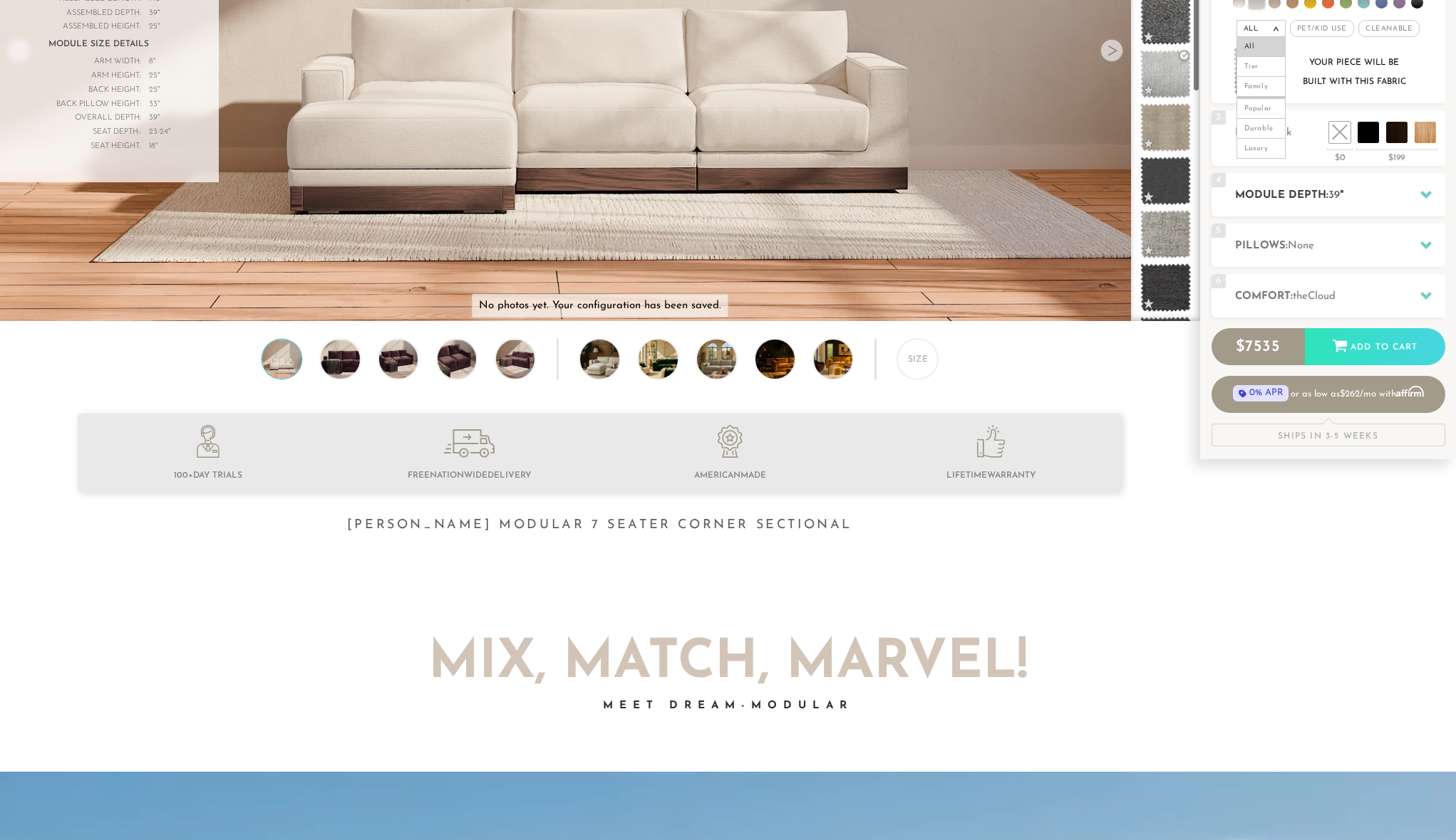
click at [1354, 195] on h2 "Module Depth: 39 "" at bounding box center [1339, 195] width 210 height 16
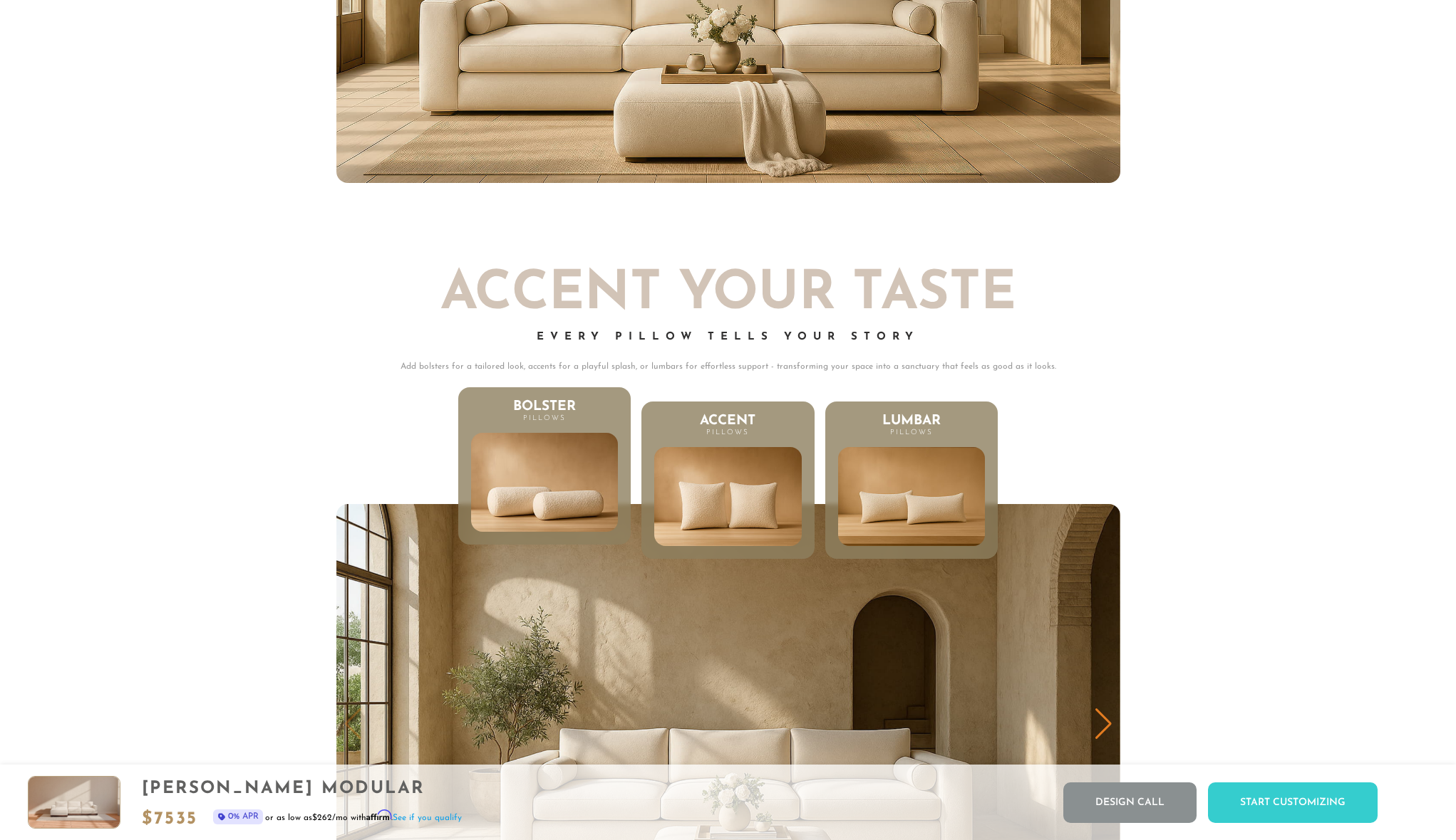
scroll to position [7874, 0]
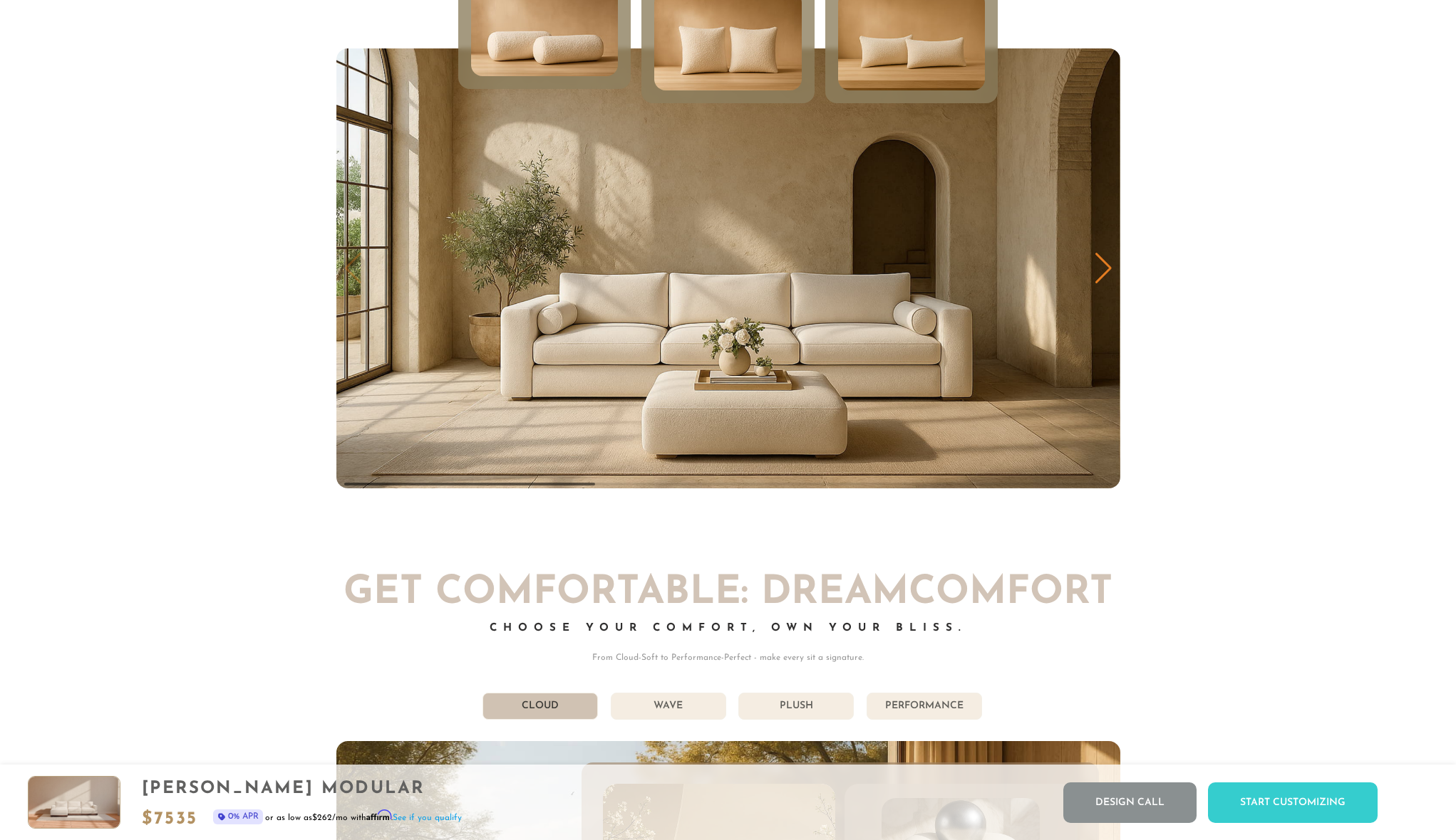
click at [1101, 274] on div "Next slide" at bounding box center [1103, 269] width 19 height 32
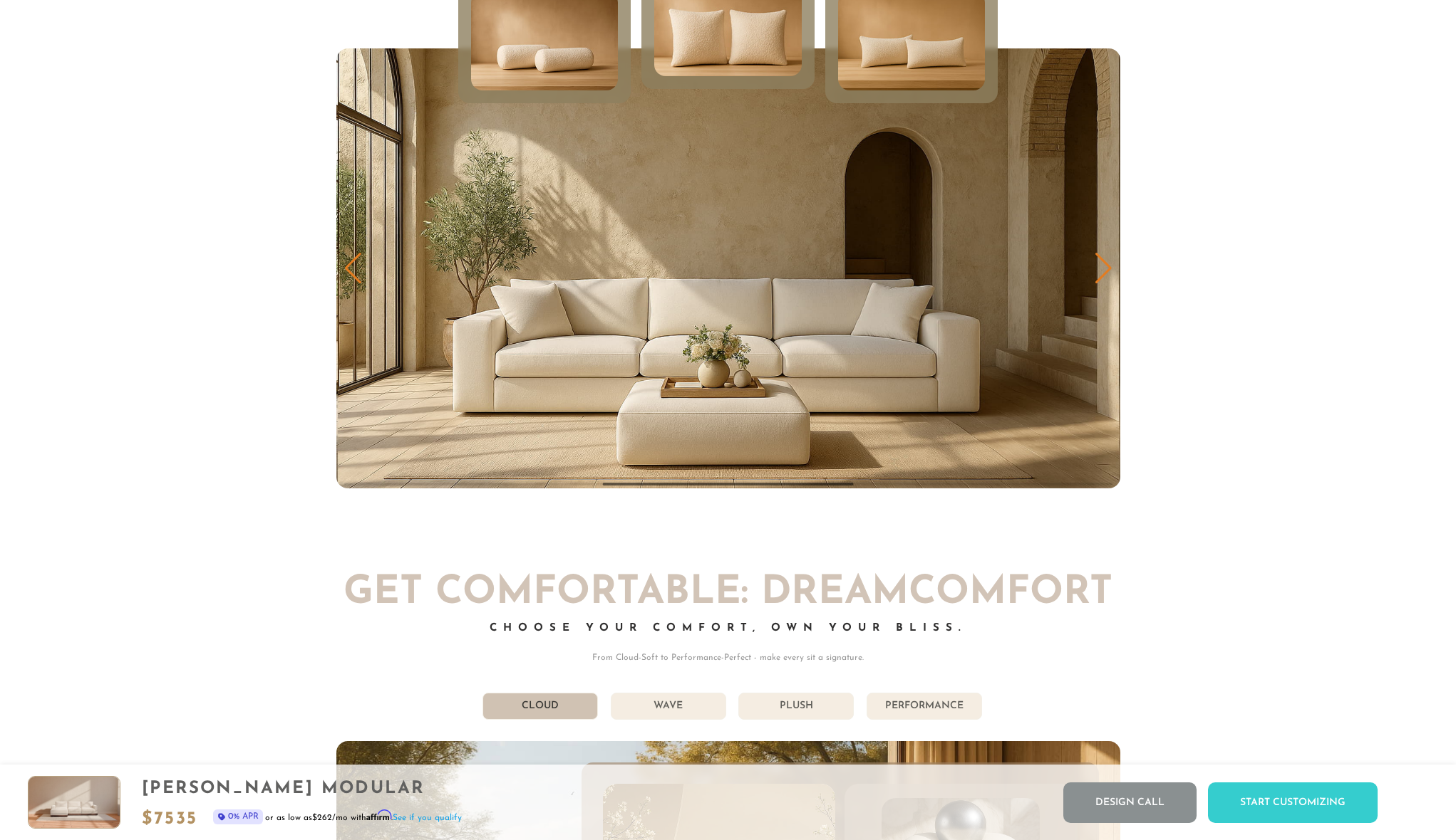
click at [1101, 274] on div "Next slide" at bounding box center [1103, 269] width 19 height 32
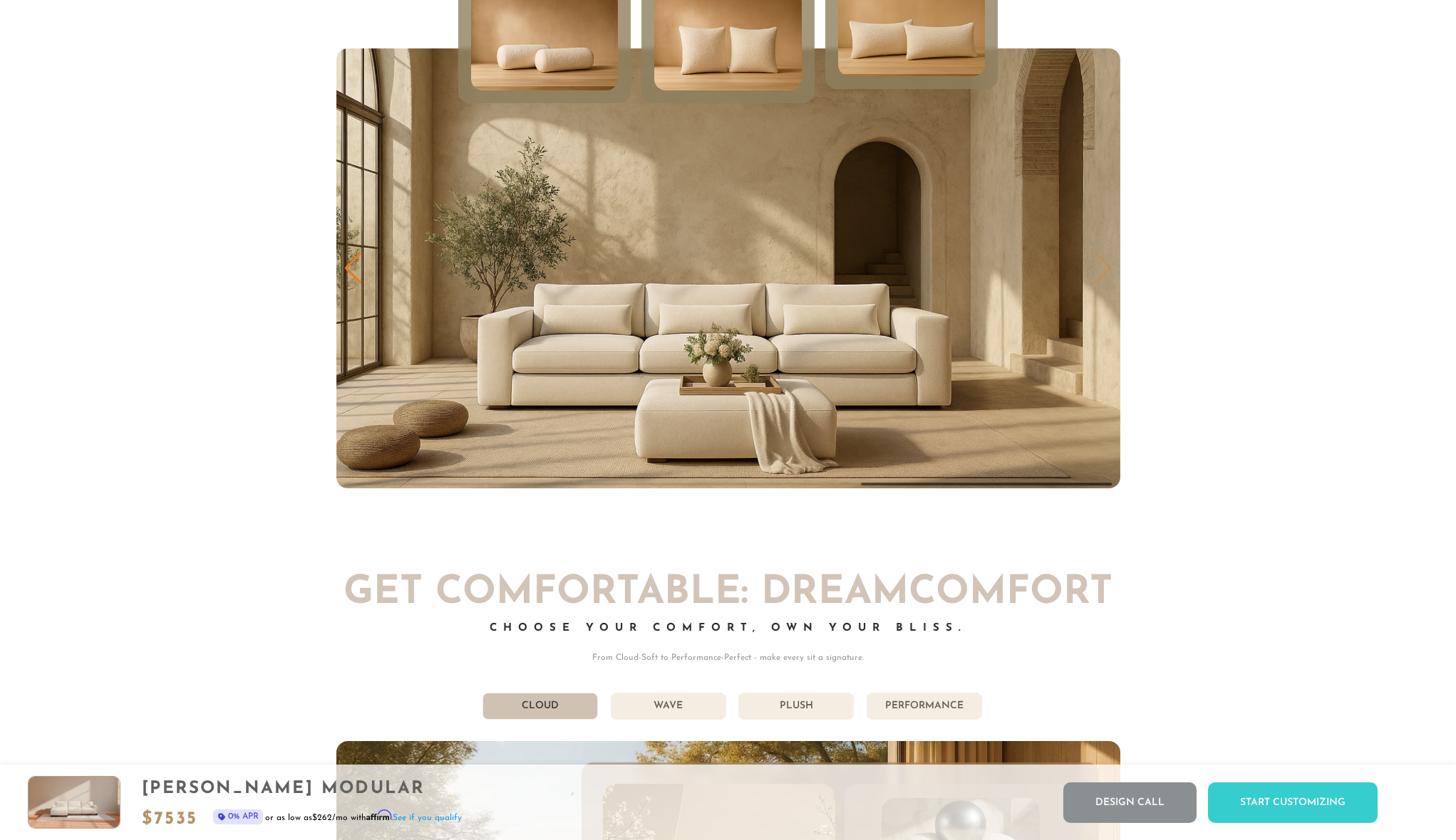
click at [1101, 274] on img "3 / 3" at bounding box center [728, 268] width 784 height 440
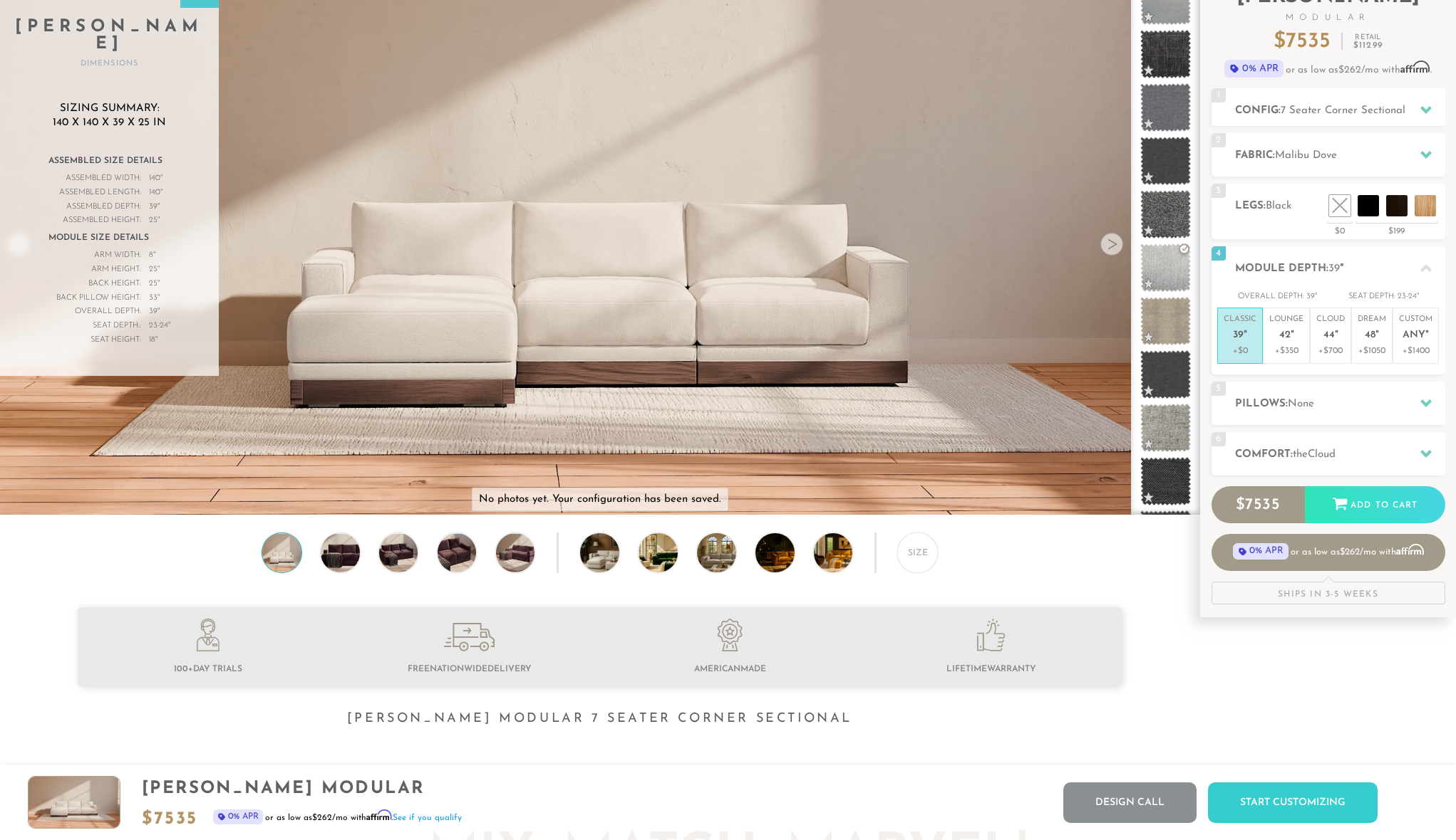
scroll to position [0, 0]
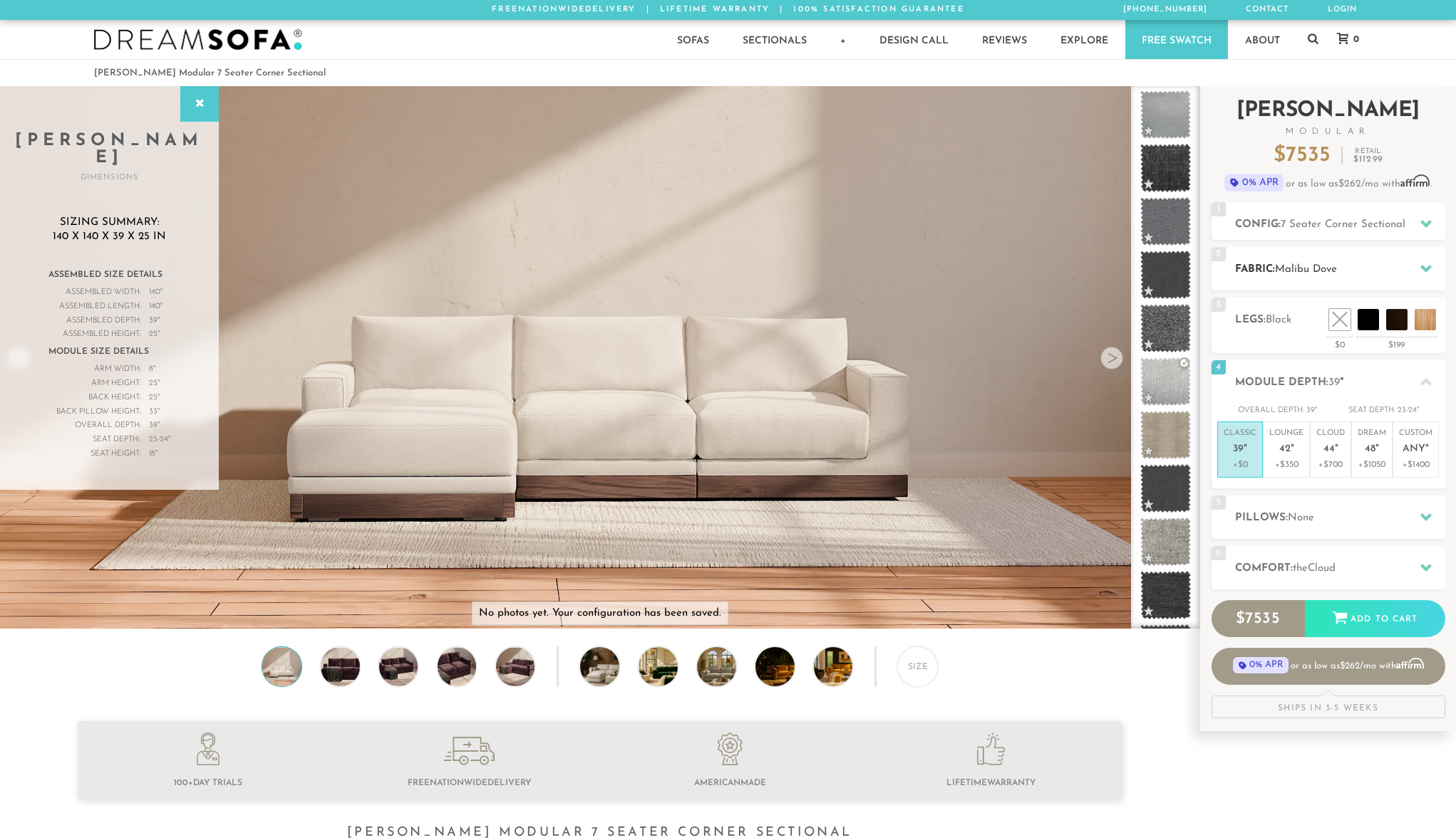
click at [1359, 266] on h2 "Fabric: Malibu Dove" at bounding box center [1339, 269] width 210 height 16
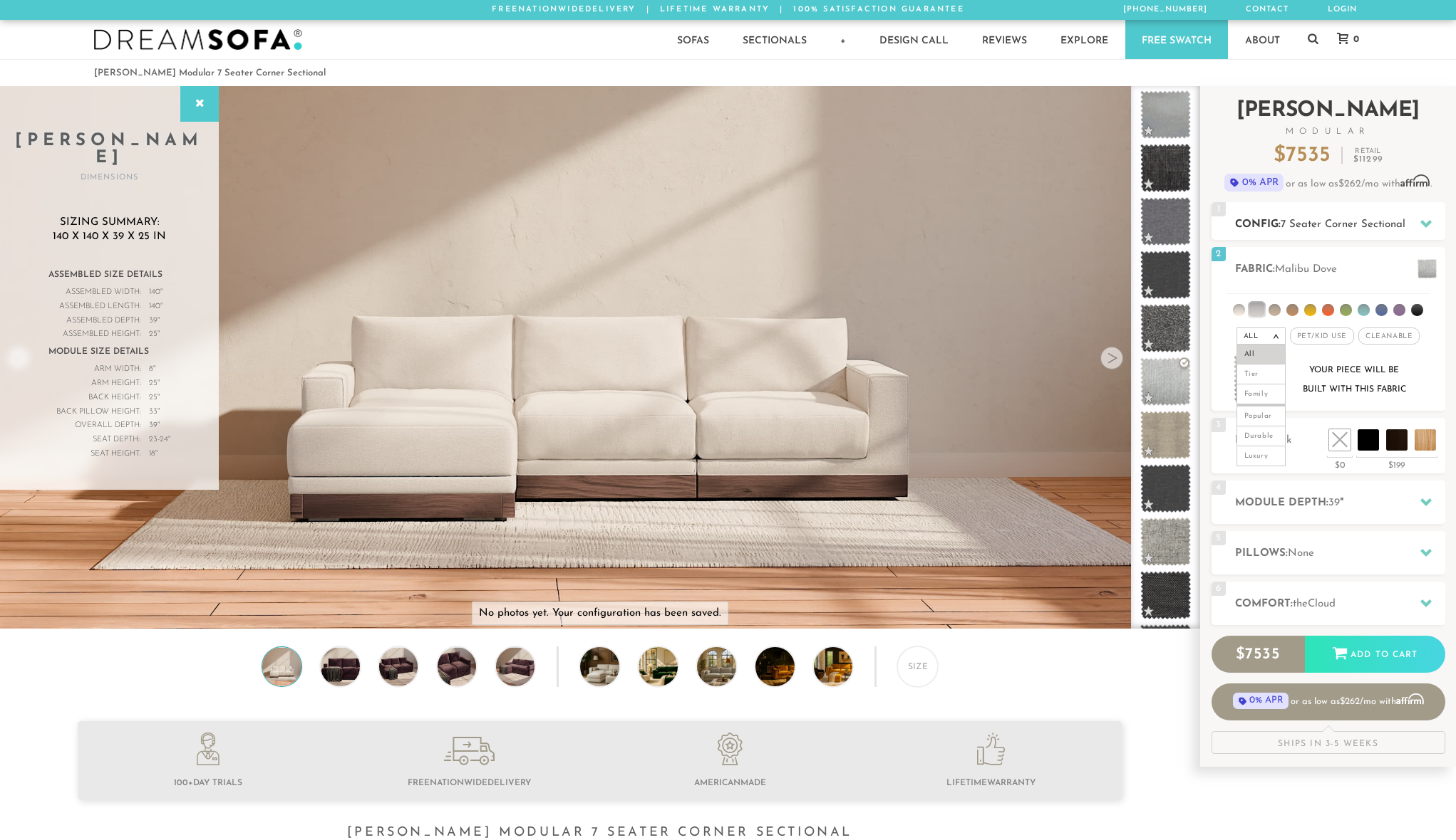
click at [1373, 233] on div "1 Config: 7 Seater Corner Sectional R" at bounding box center [1328, 221] width 234 height 38
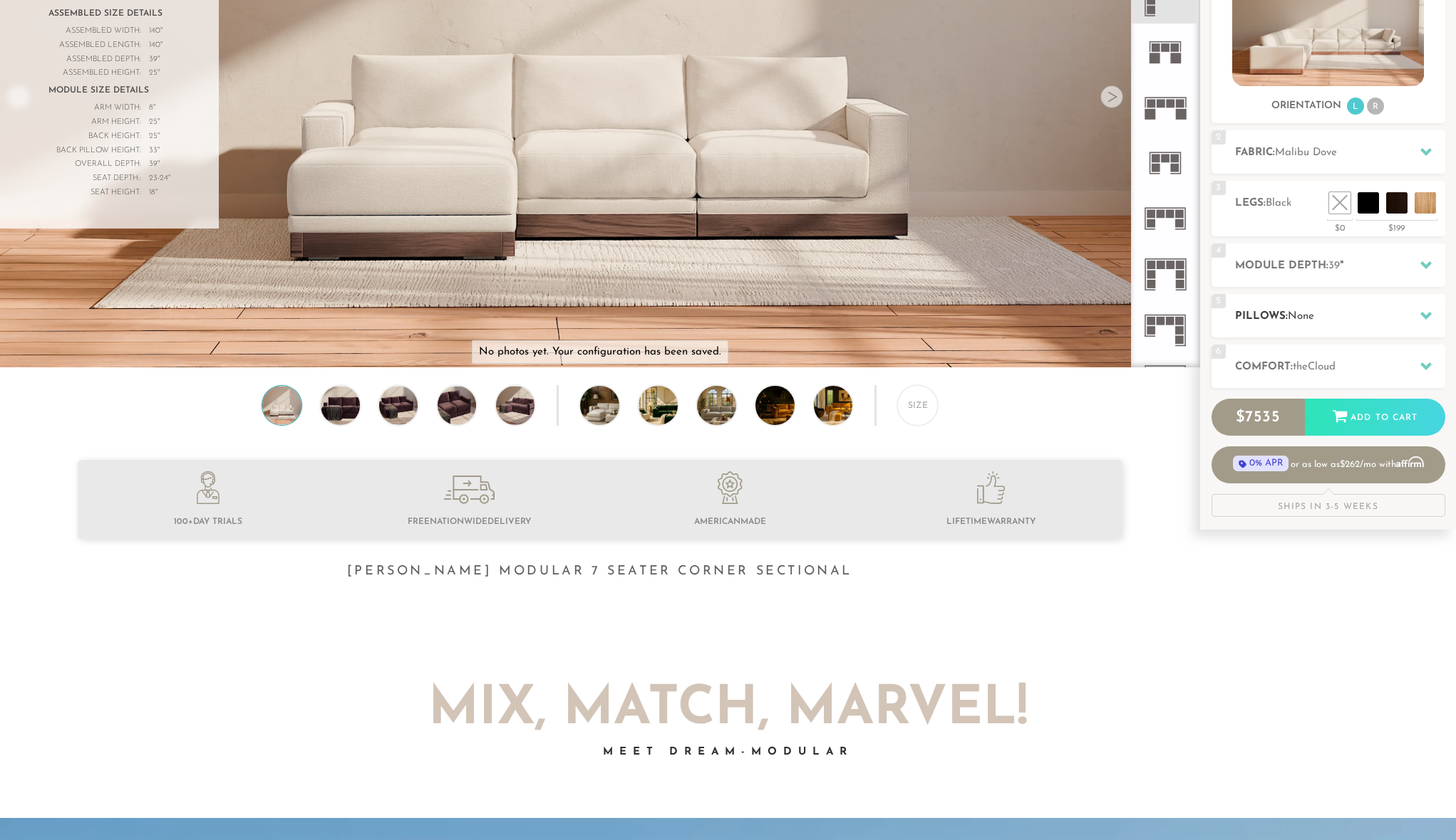
scroll to position [262, 0]
click at [1362, 313] on h2 "Pillows: None" at bounding box center [1339, 316] width 210 height 16
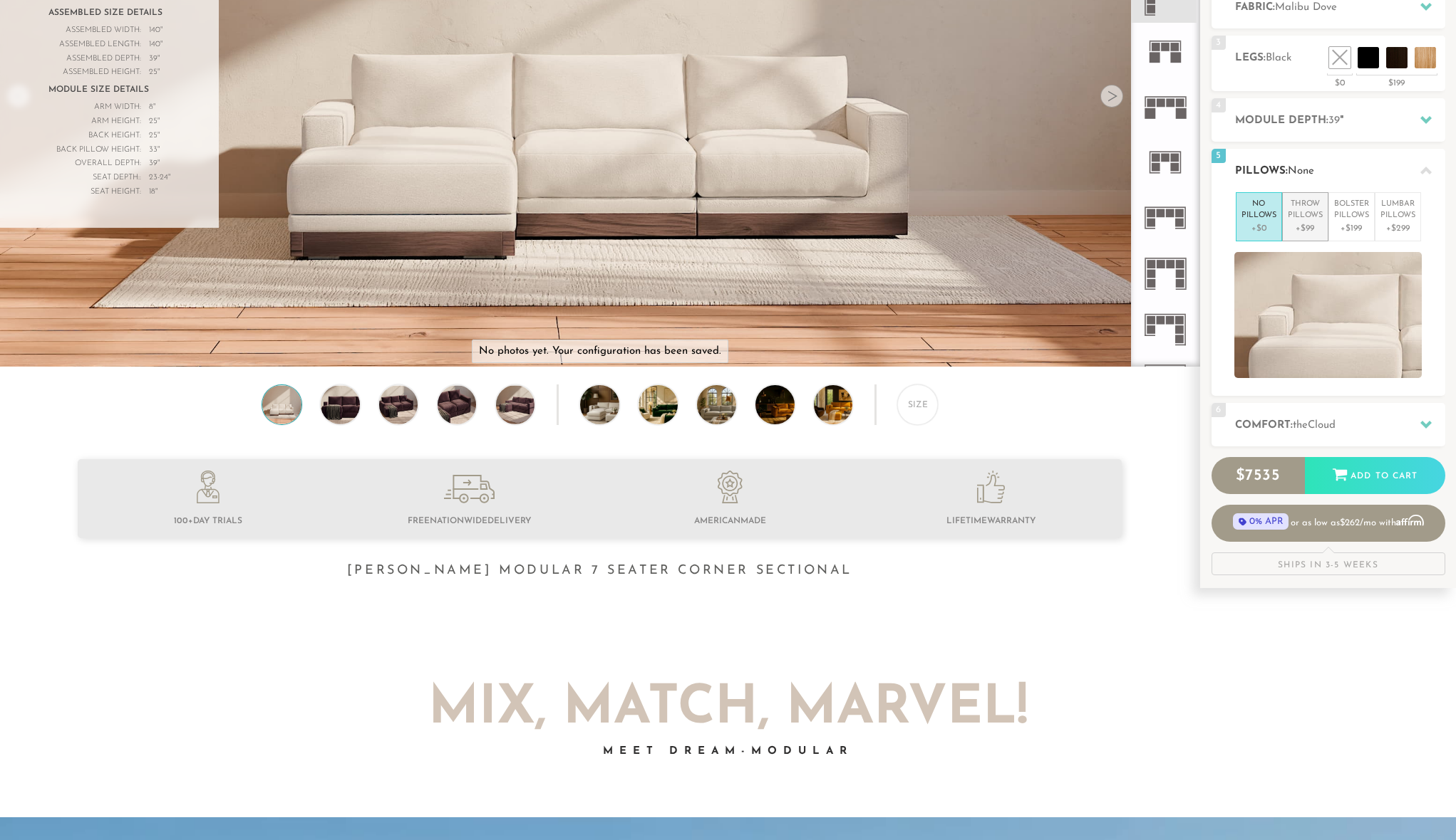
click at [1306, 223] on p "+$99" at bounding box center [1305, 228] width 35 height 13
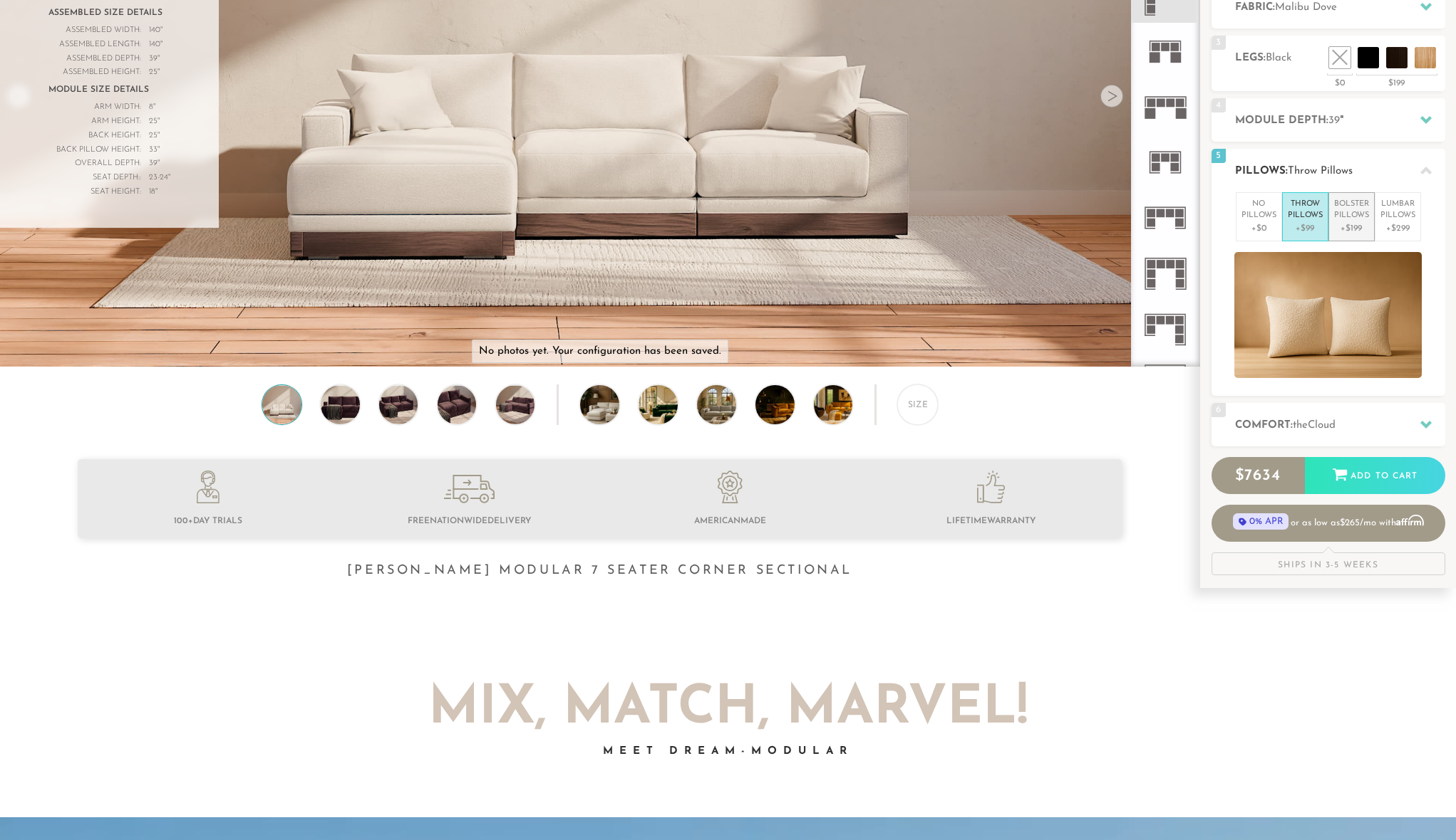
click at [1344, 218] on p "Bolster Pillows" at bounding box center [1351, 210] width 35 height 23
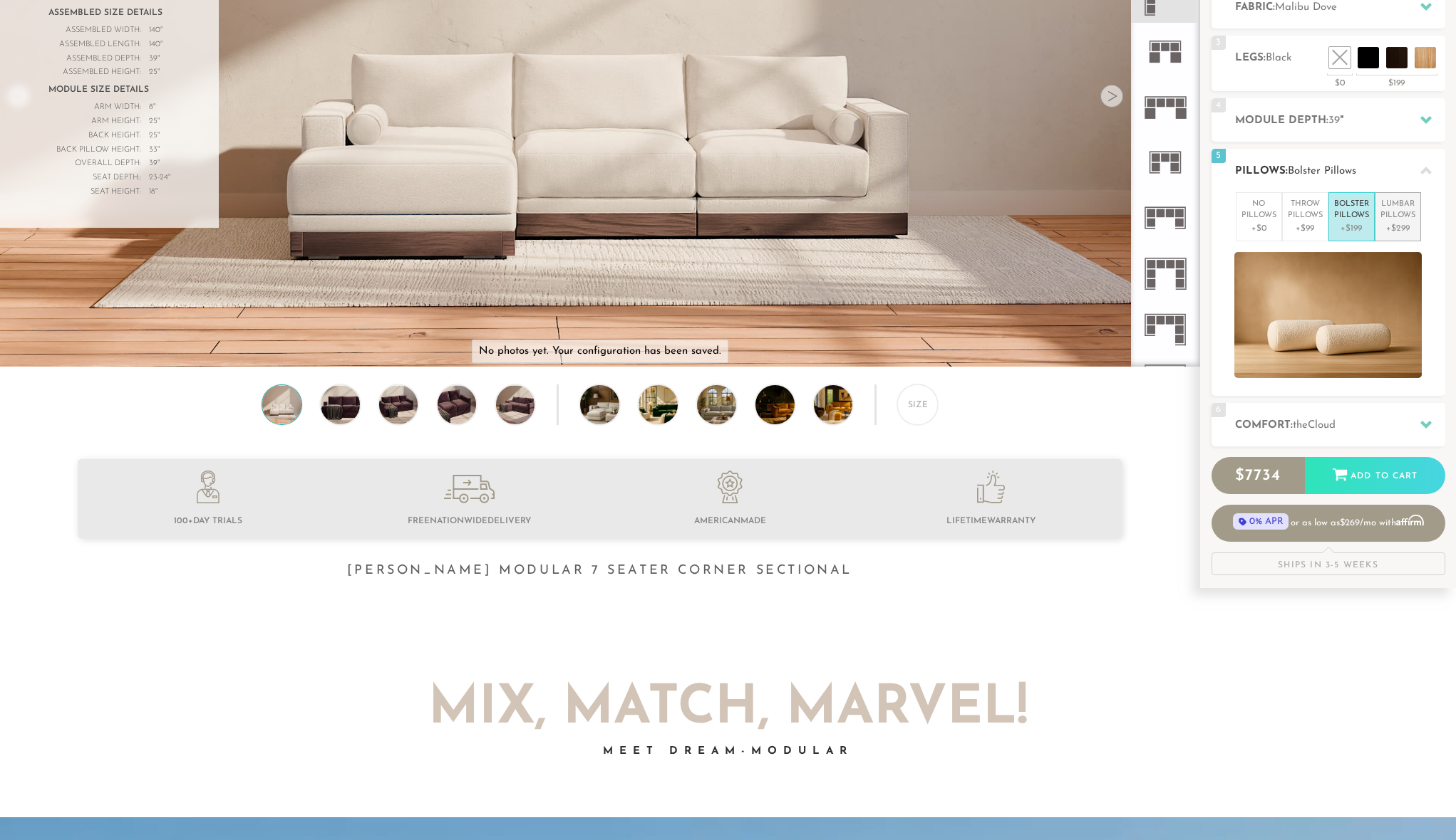
click at [1390, 216] on p "Lumbar Pillows" at bounding box center [1398, 210] width 35 height 23
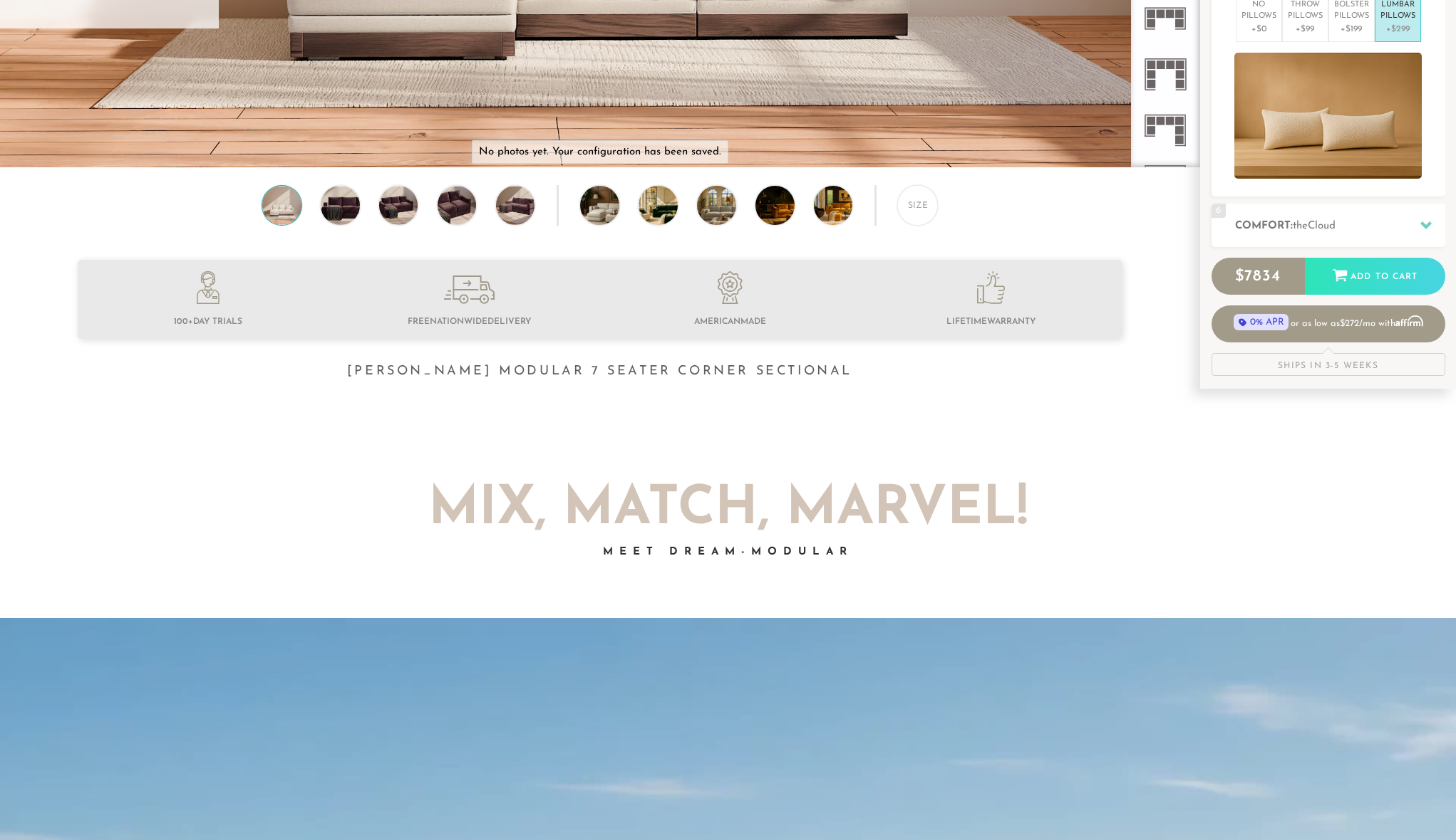
scroll to position [593, 0]
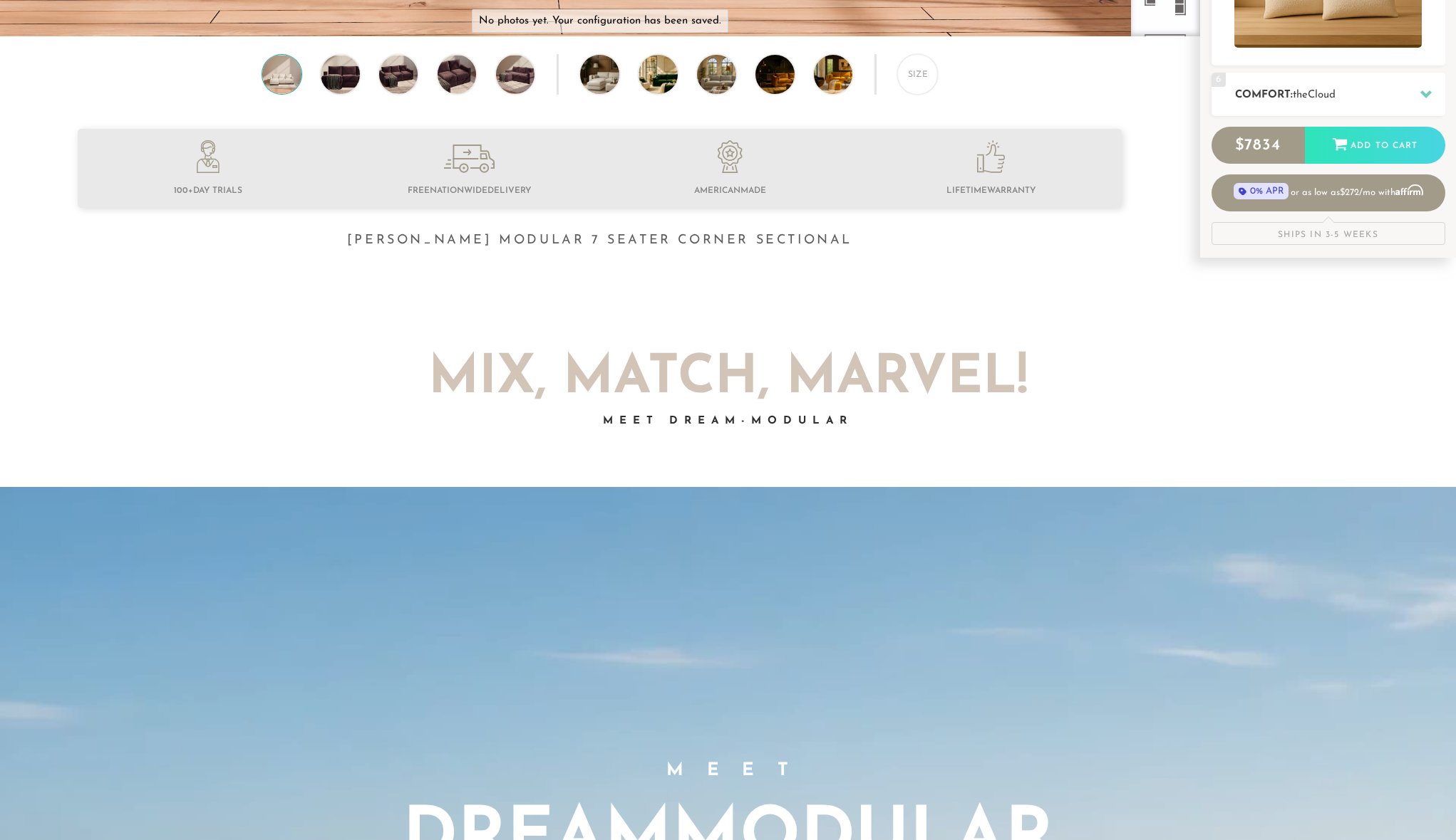
click at [1344, 103] on div "6 Comfort: the Cloud soft" at bounding box center [1328, 94] width 234 height 44
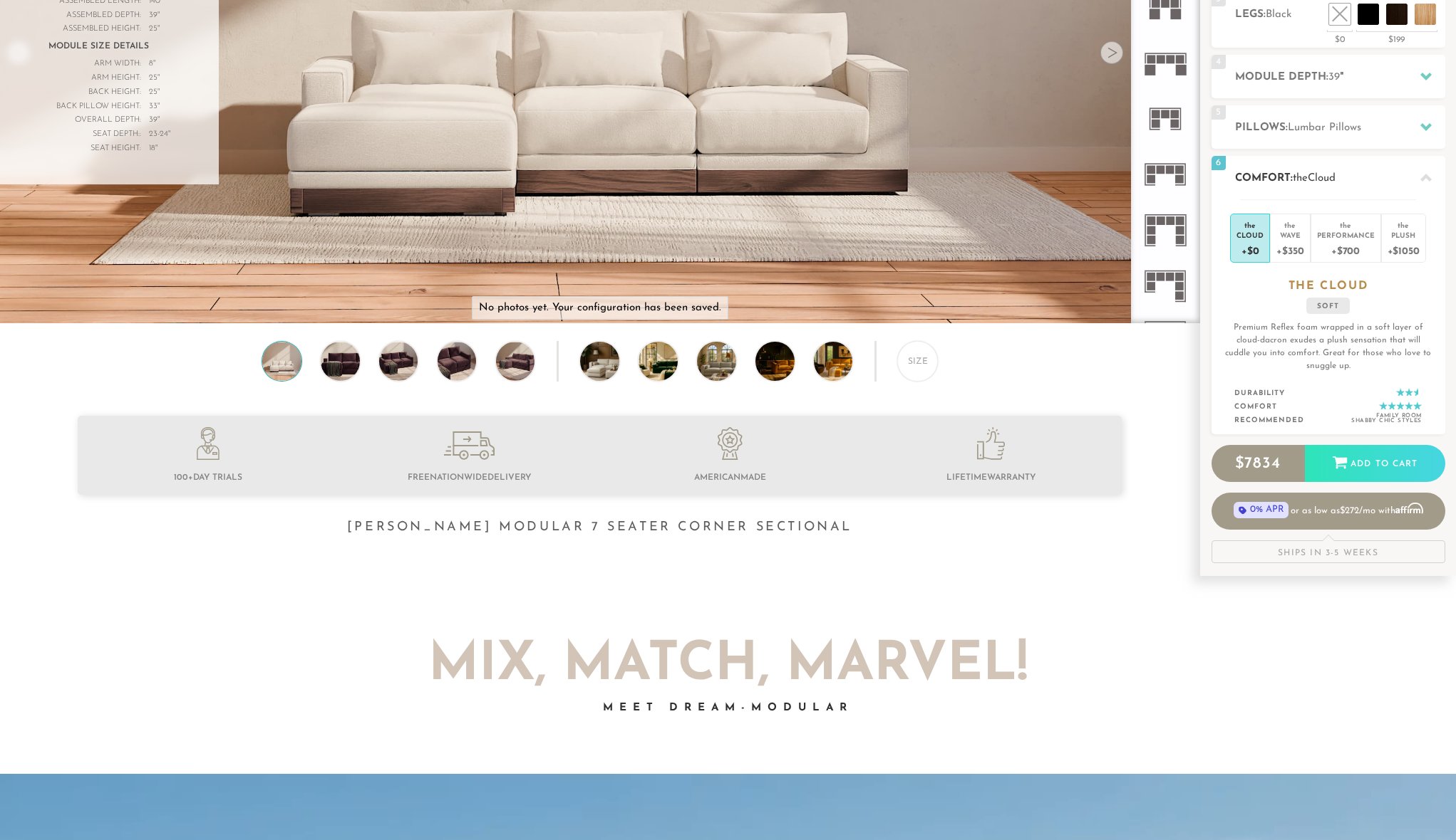
scroll to position [296, 0]
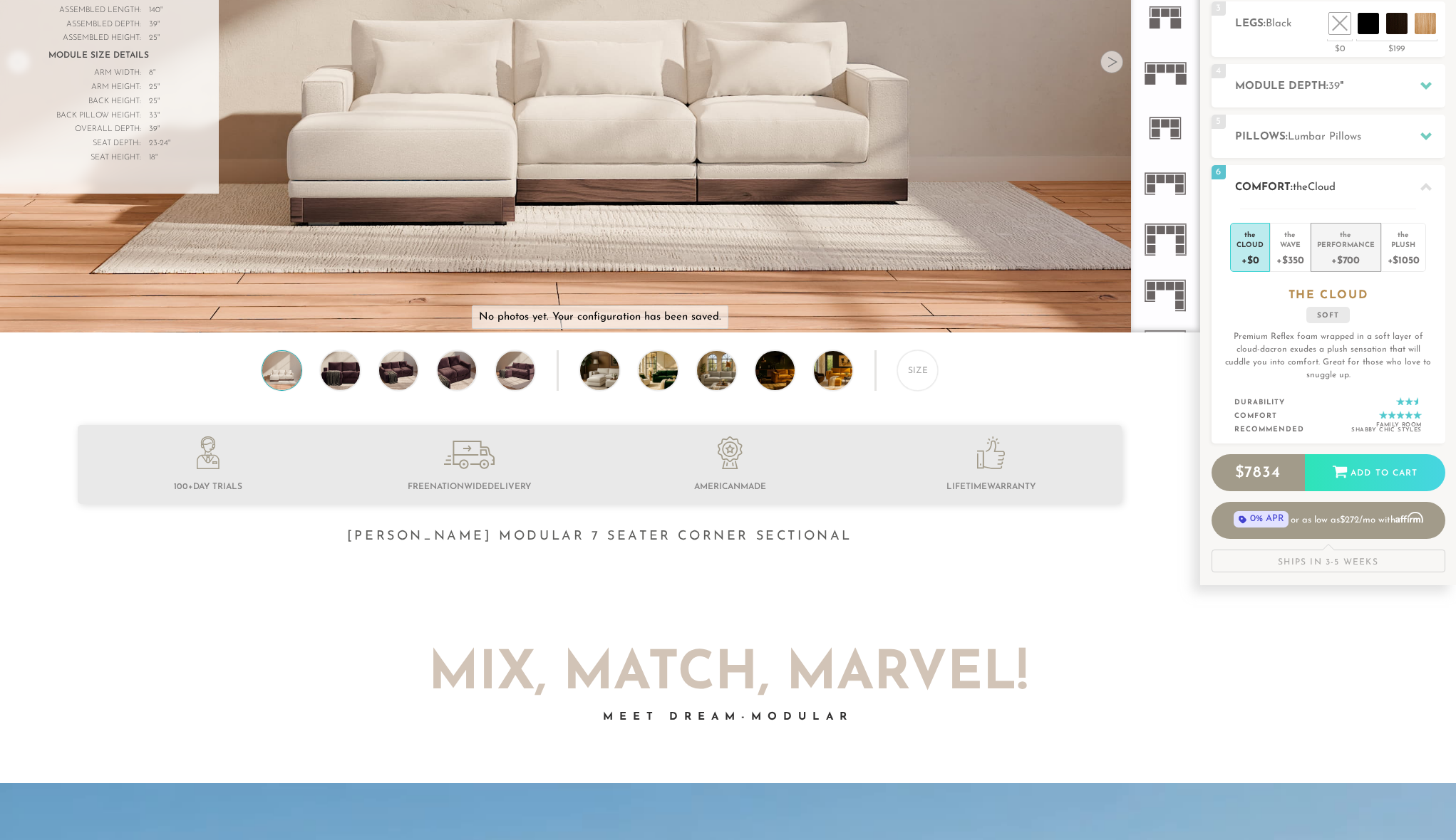
click at [1338, 249] on div "Performance" at bounding box center [1345, 245] width 58 height 10
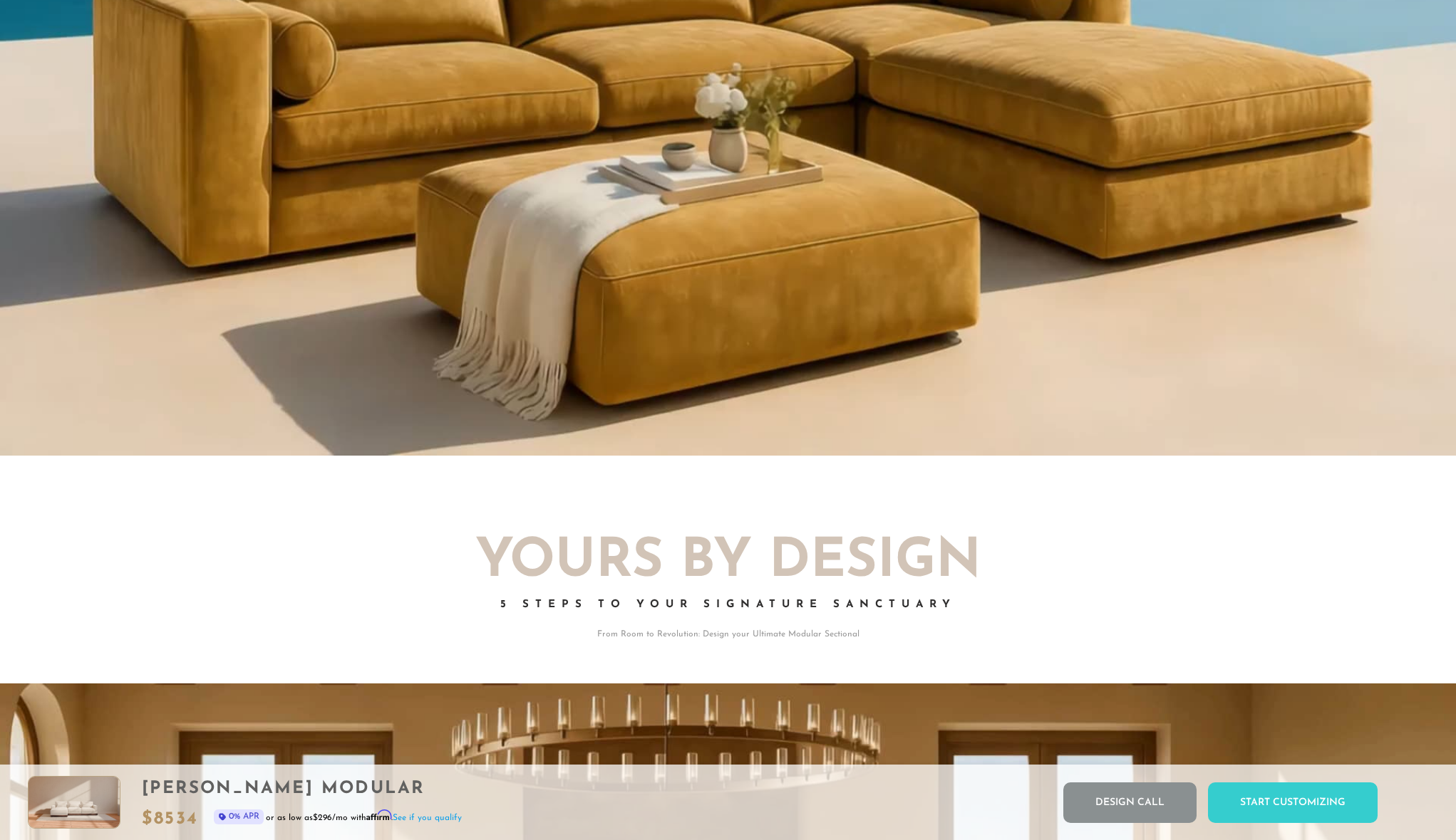
scroll to position [1515, 0]
